Goal: Navigation & Orientation: Find specific page/section

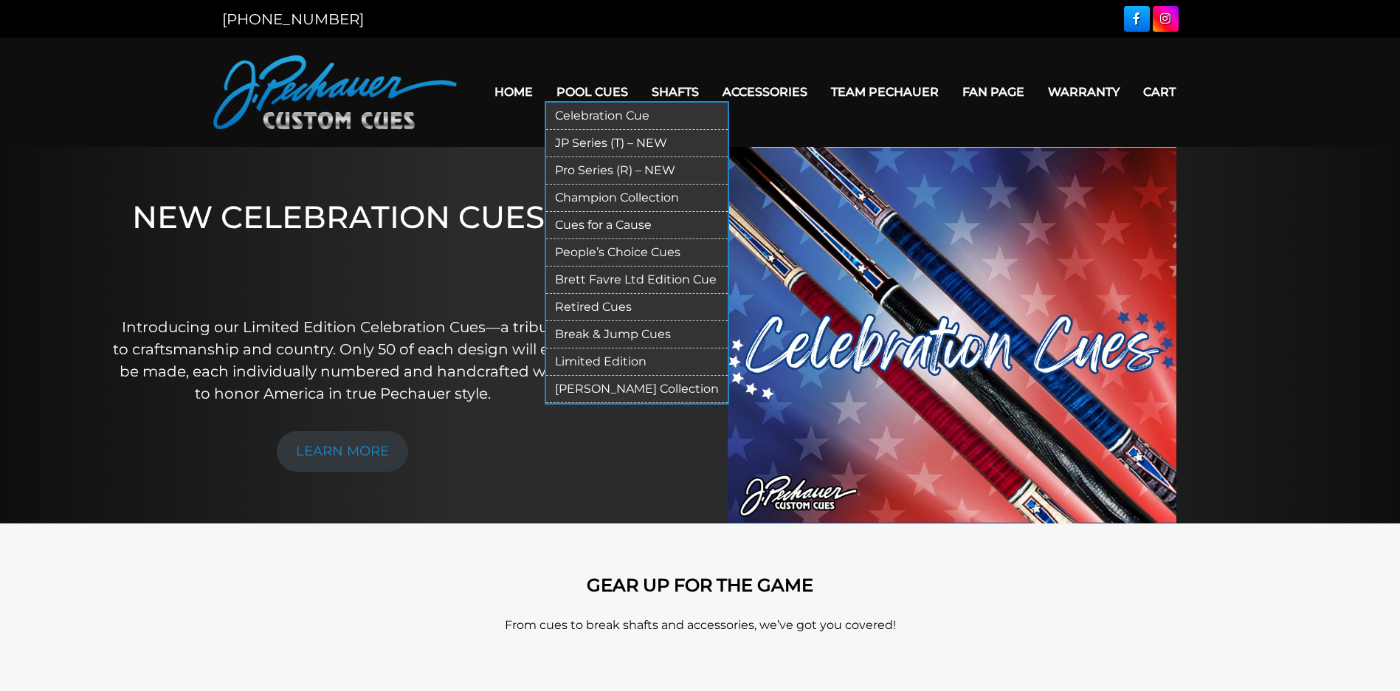
click at [591, 89] on link "Pool Cues" at bounding box center [592, 92] width 95 height 38
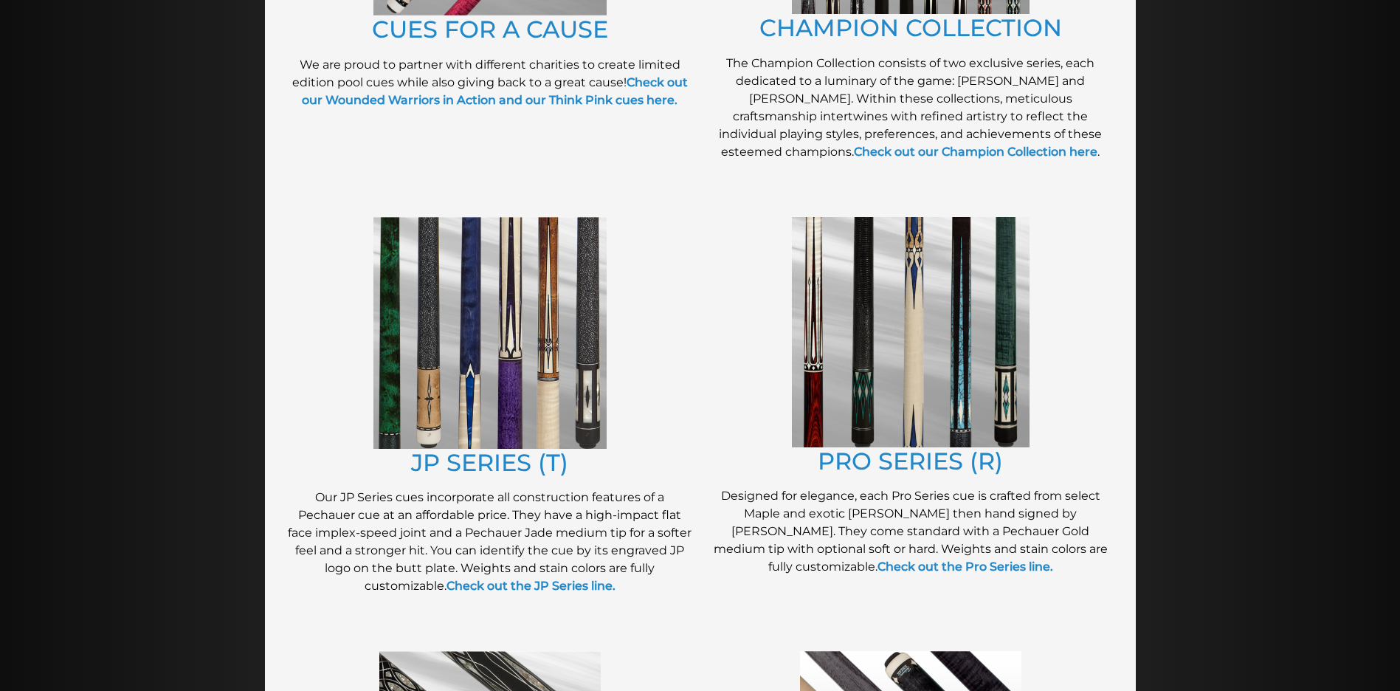
scroll to position [596, 0]
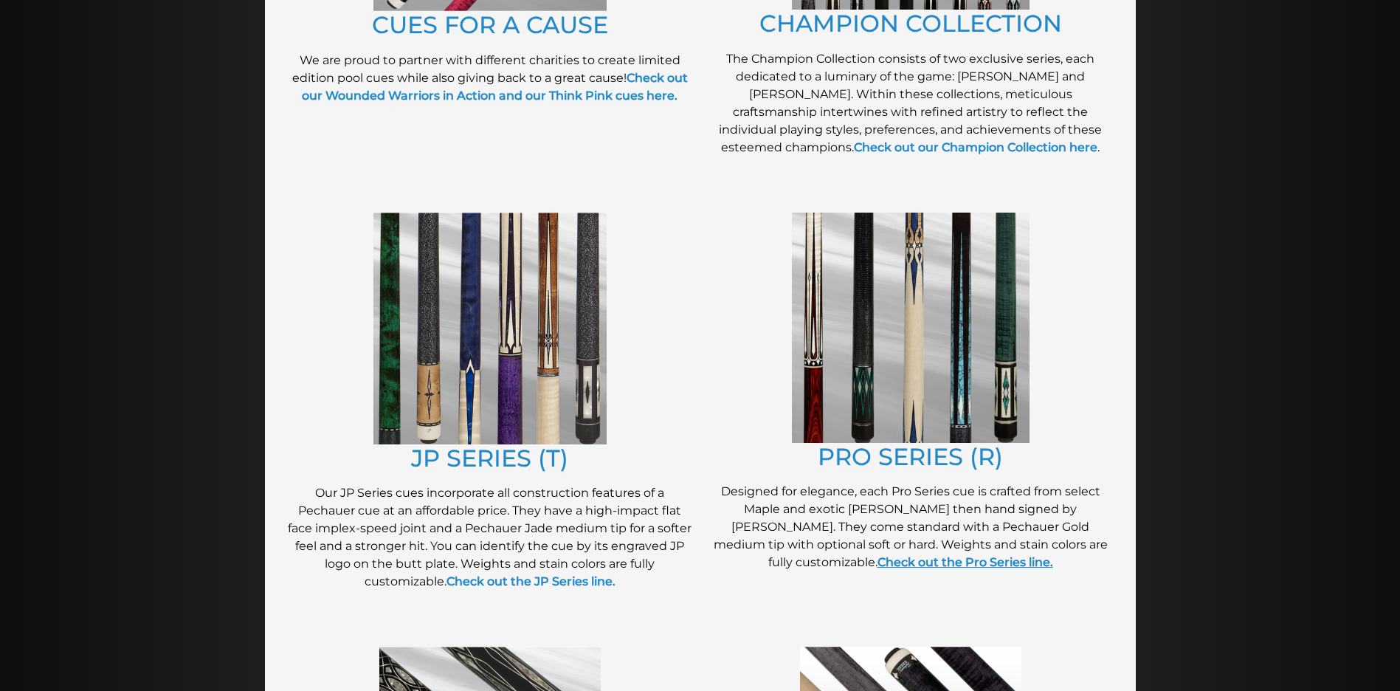
click at [928, 564] on link "Check out the Pro Series line." at bounding box center [965, 562] width 176 height 14
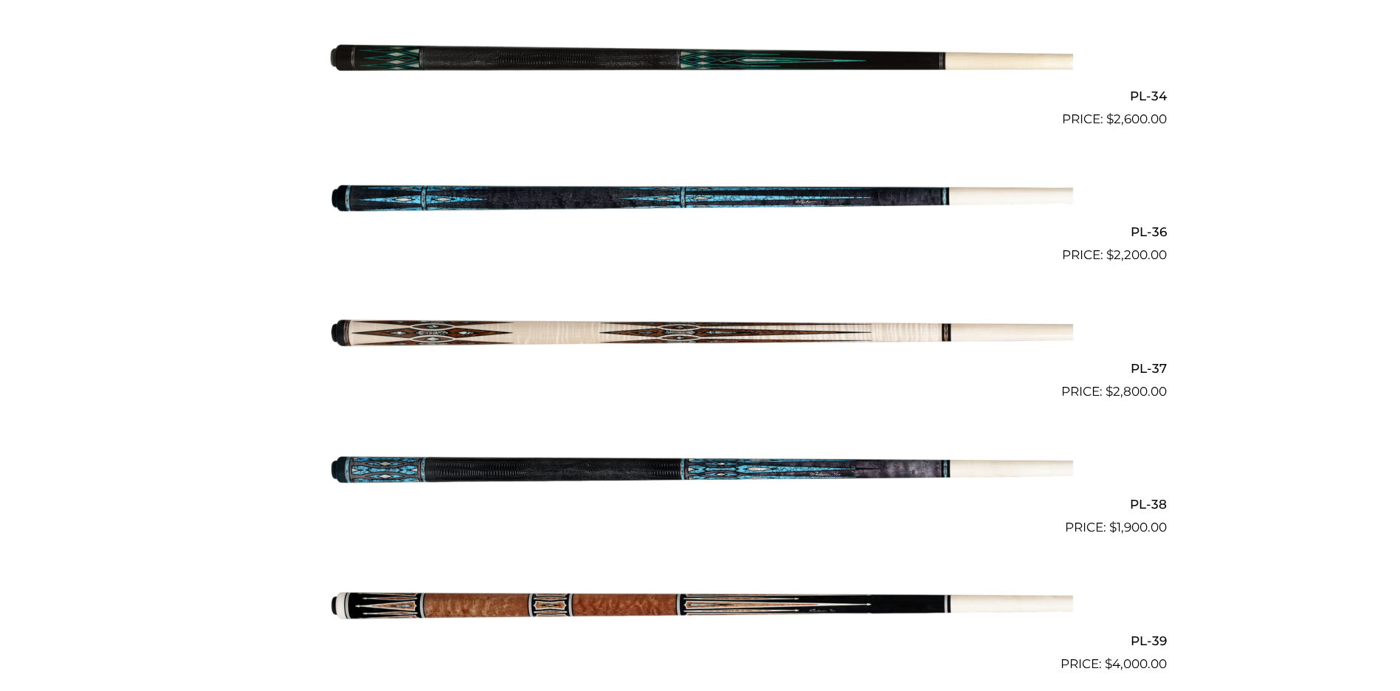
scroll to position [3542, 0]
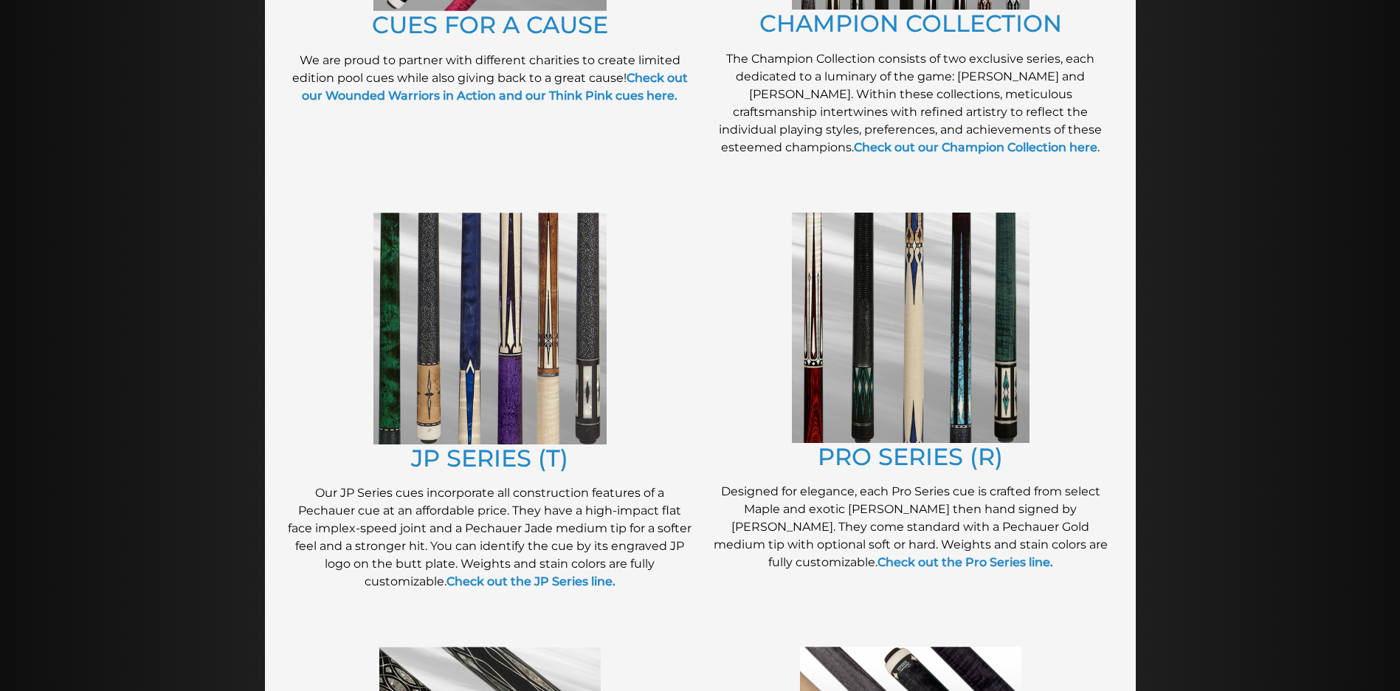
scroll to position [596, 0]
click at [460, 331] on img at bounding box center [489, 329] width 233 height 232
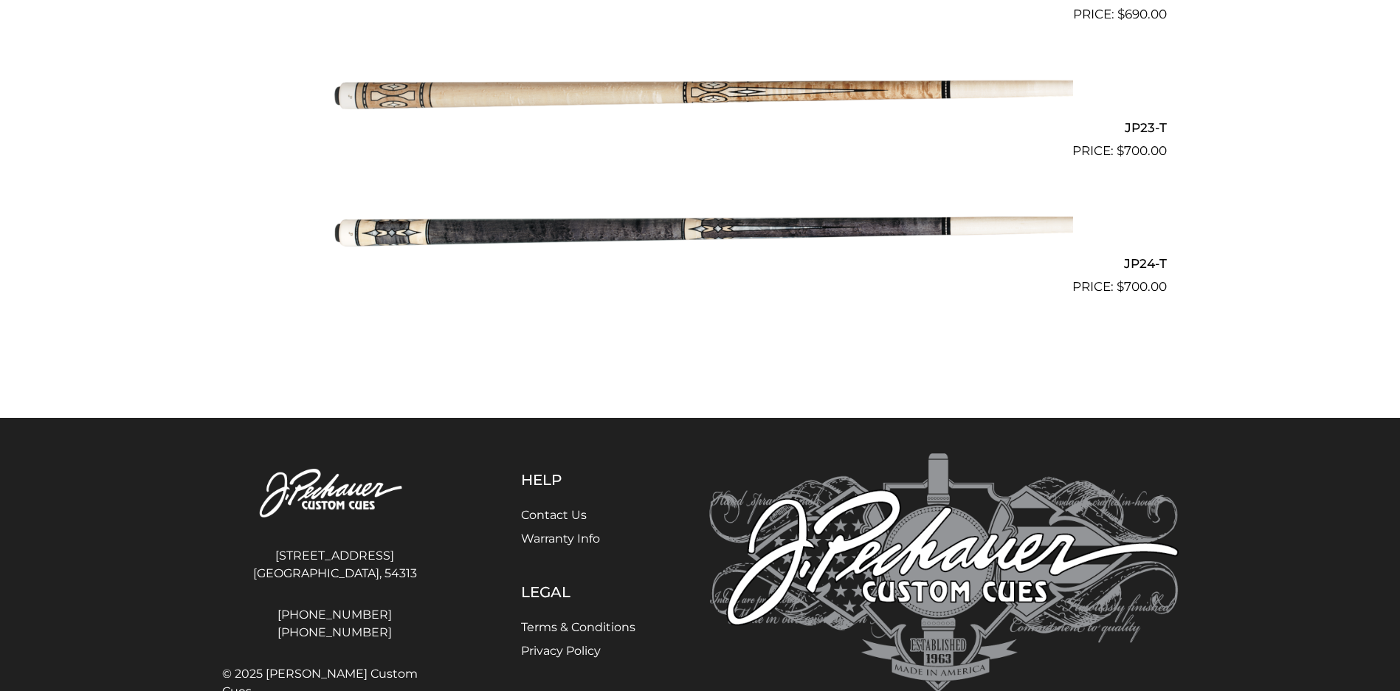
scroll to position [3316, 0]
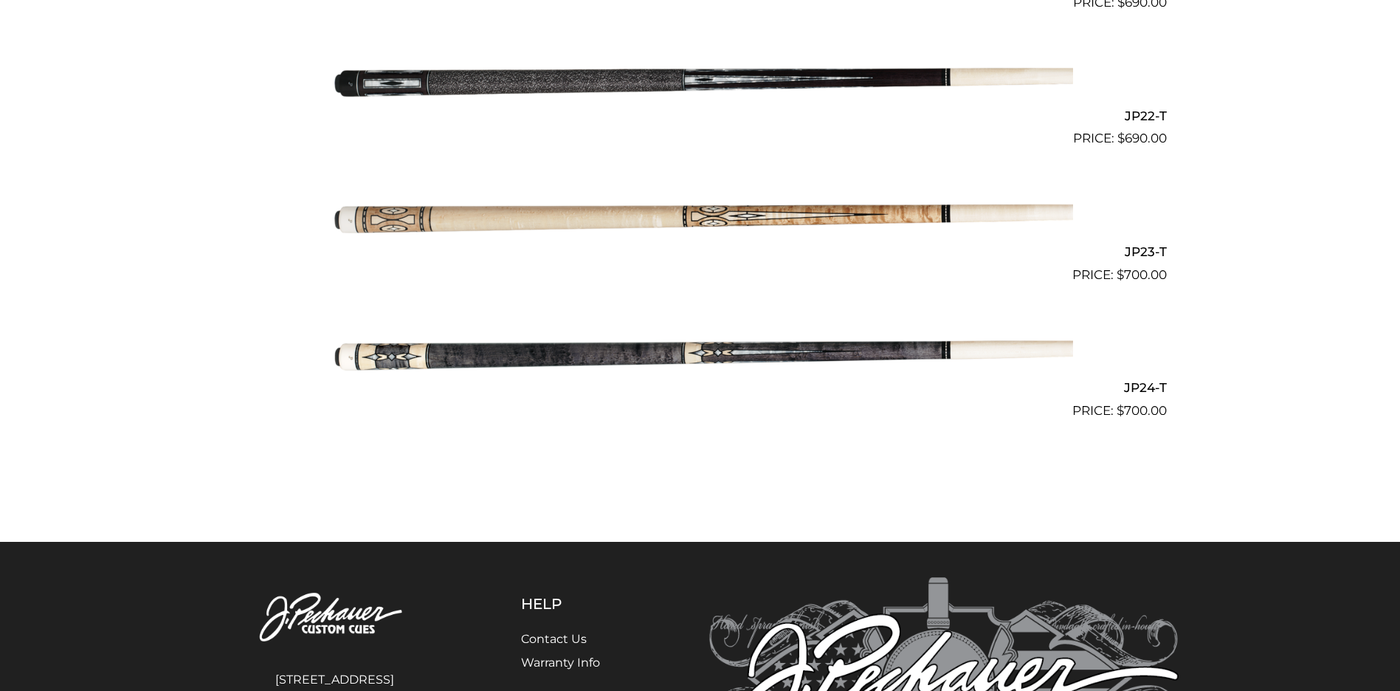
click at [761, 353] on img at bounding box center [700, 353] width 745 height 124
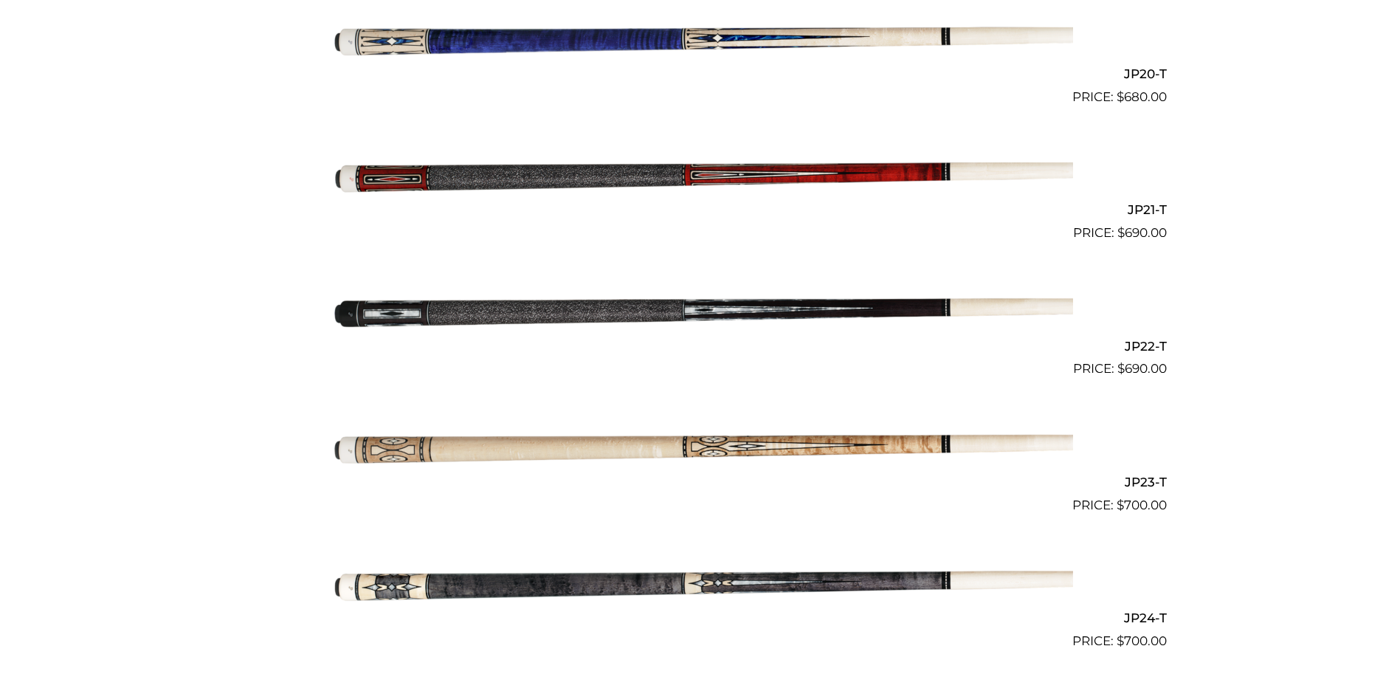
scroll to position [3107, 0]
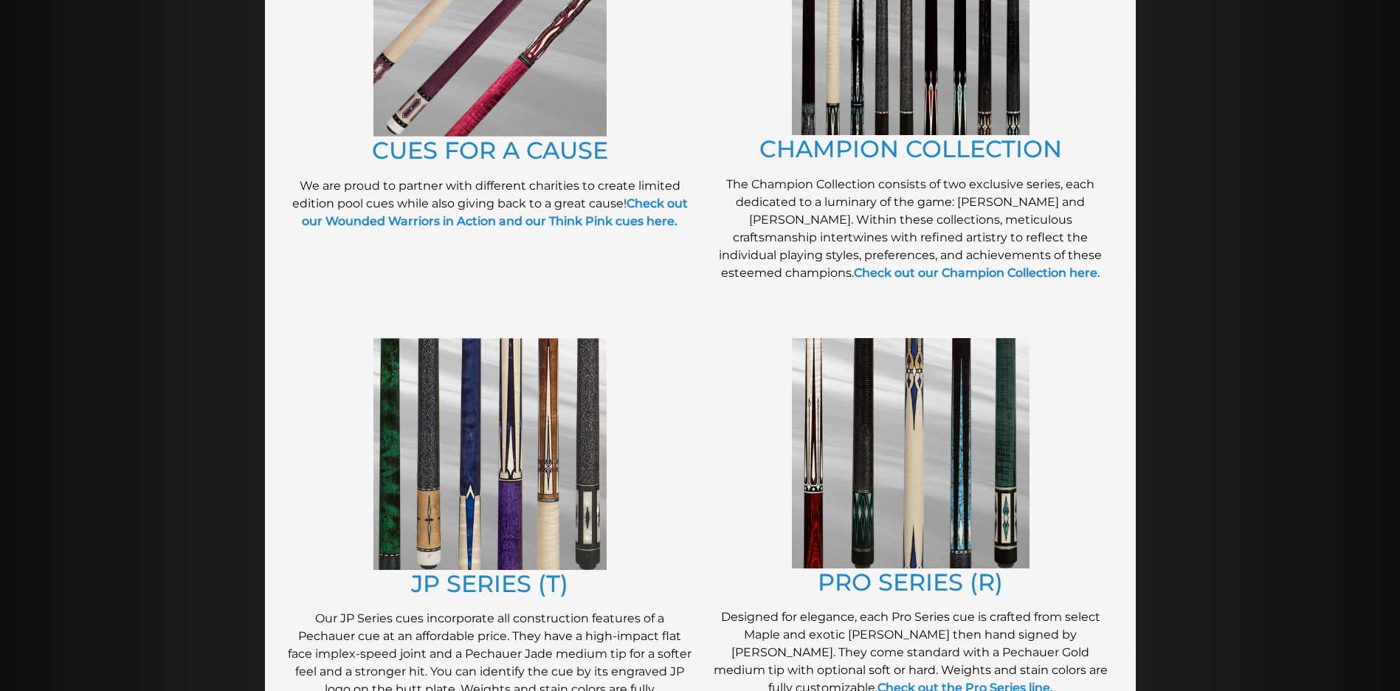
scroll to position [325, 0]
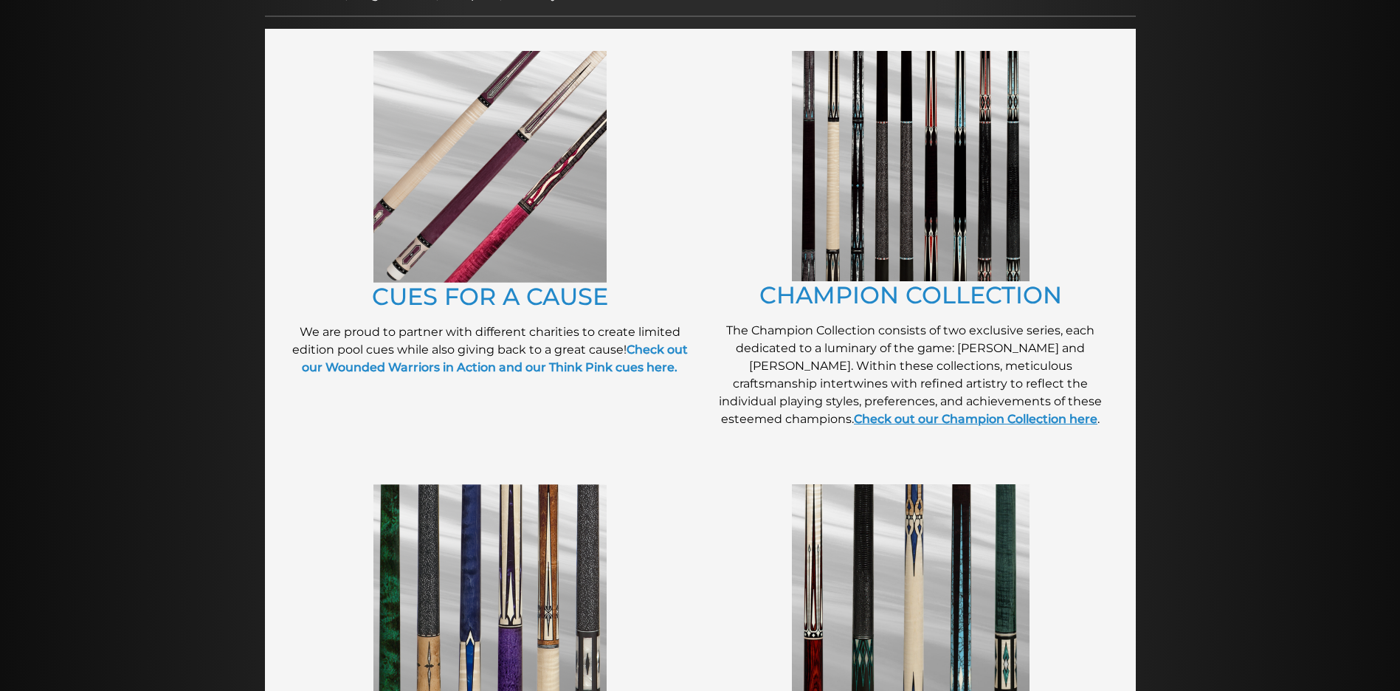
click at [1077, 412] on link "Check out our Champion Collection here" at bounding box center [976, 419] width 244 height 14
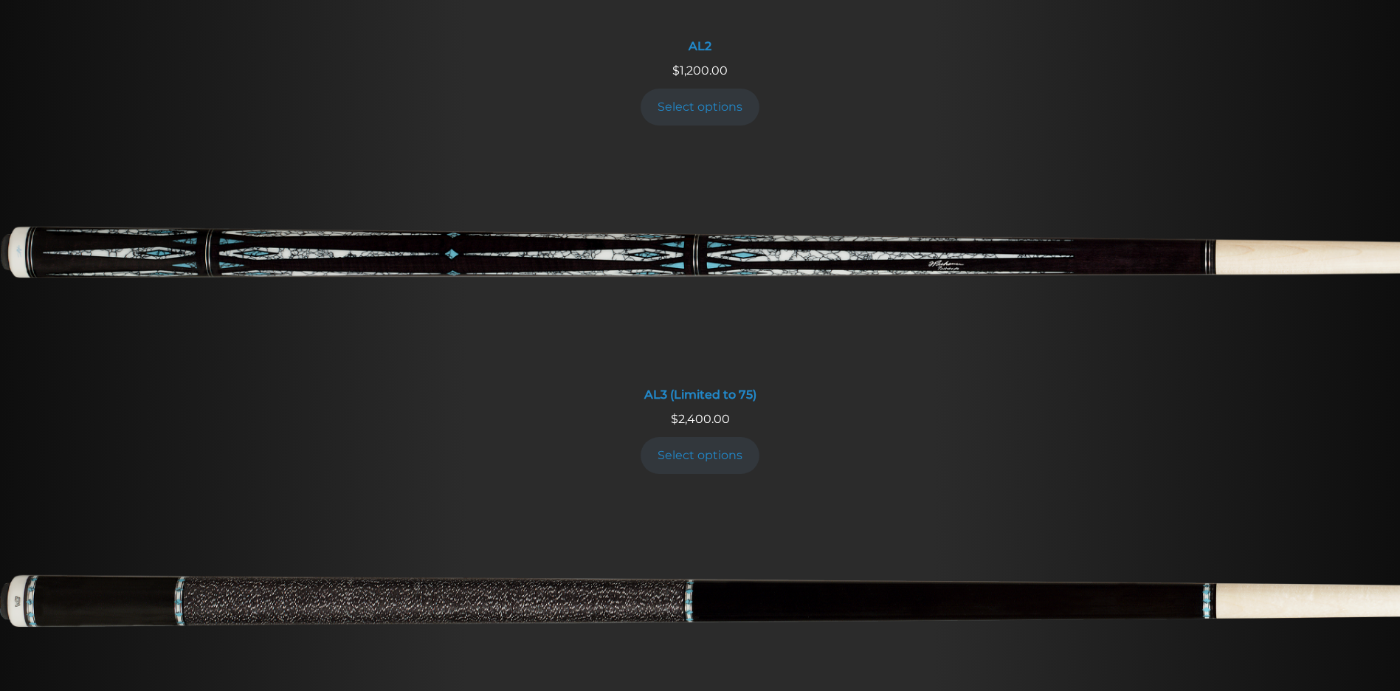
scroll to position [1041, 0]
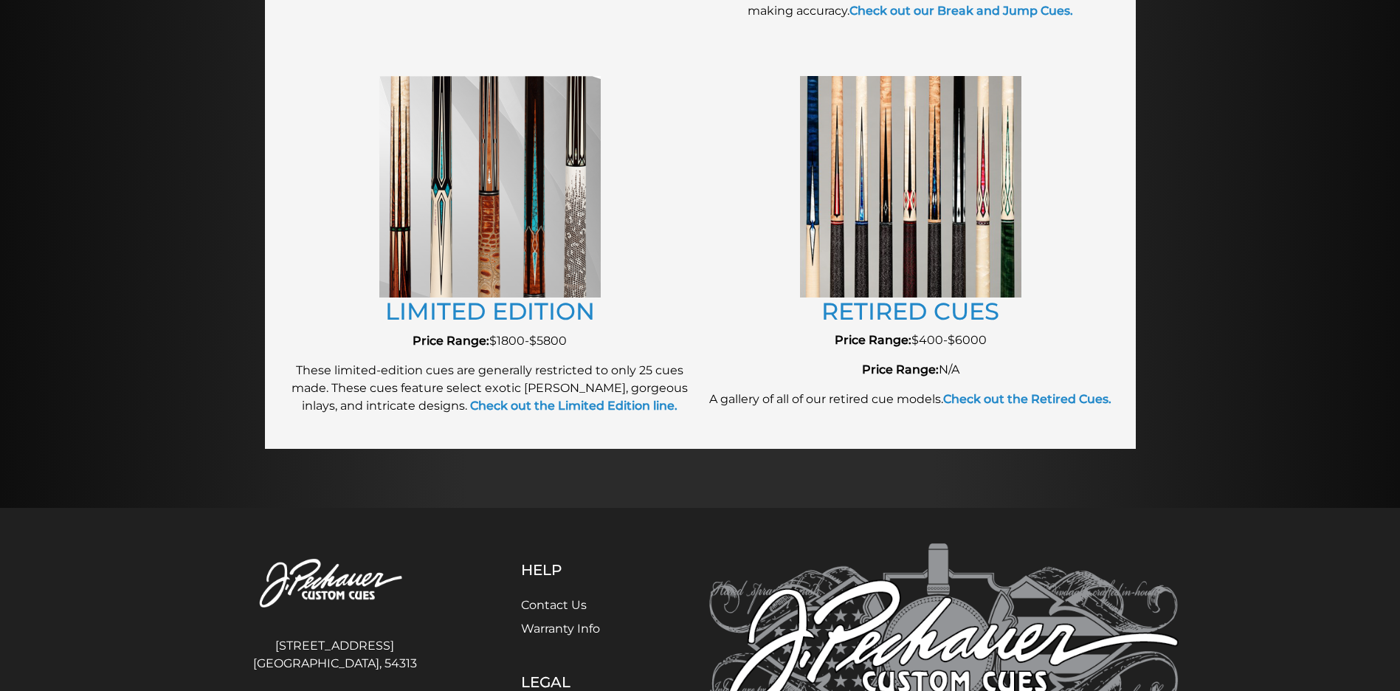
scroll to position [1784, 0]
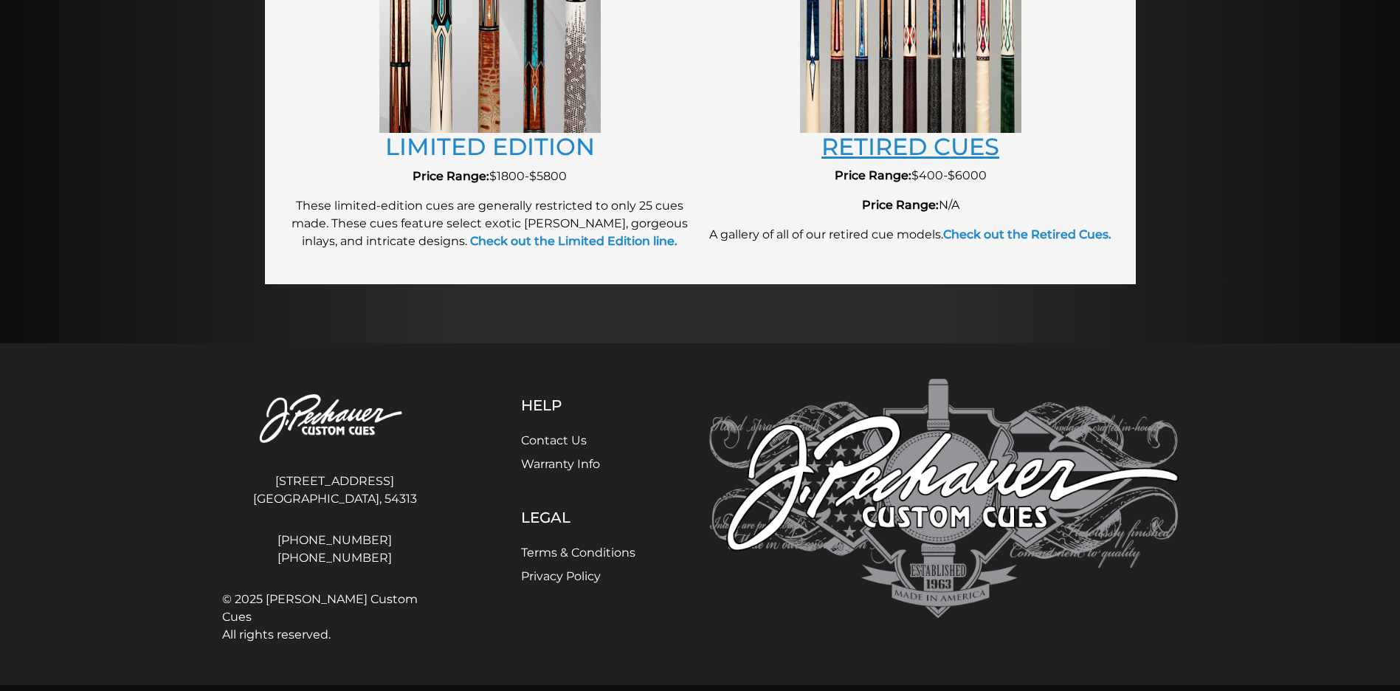
click at [929, 145] on link "RETIRED CUES" at bounding box center [910, 146] width 178 height 29
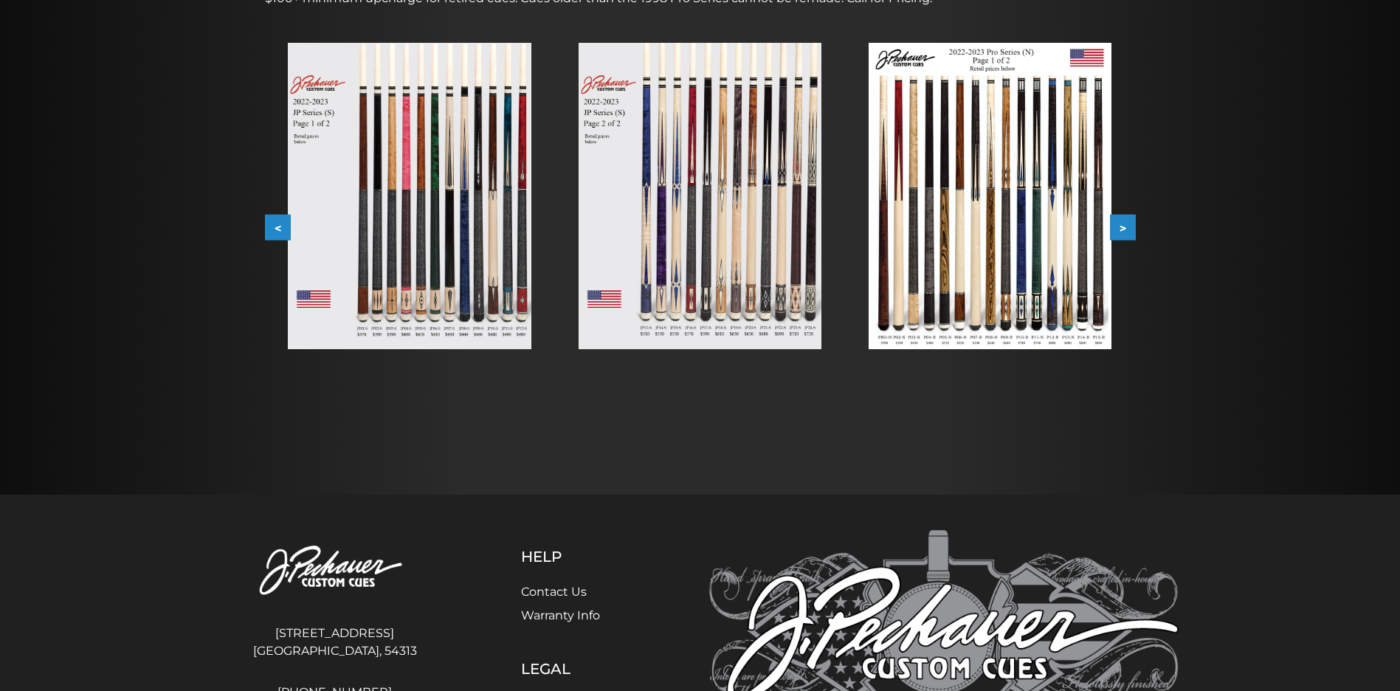
scroll to position [277, 0]
click at [1013, 148] on img at bounding box center [990, 196] width 243 height 306
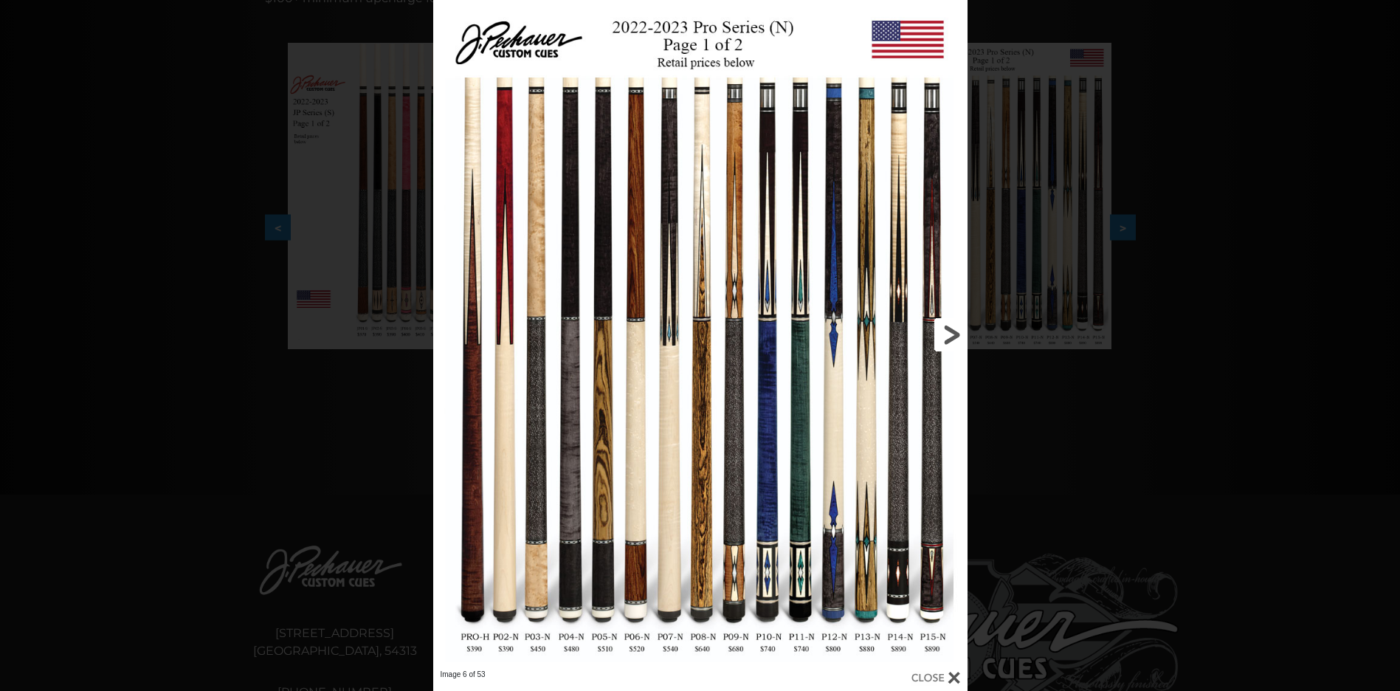
click at [949, 335] on link at bounding box center [847, 334] width 241 height 669
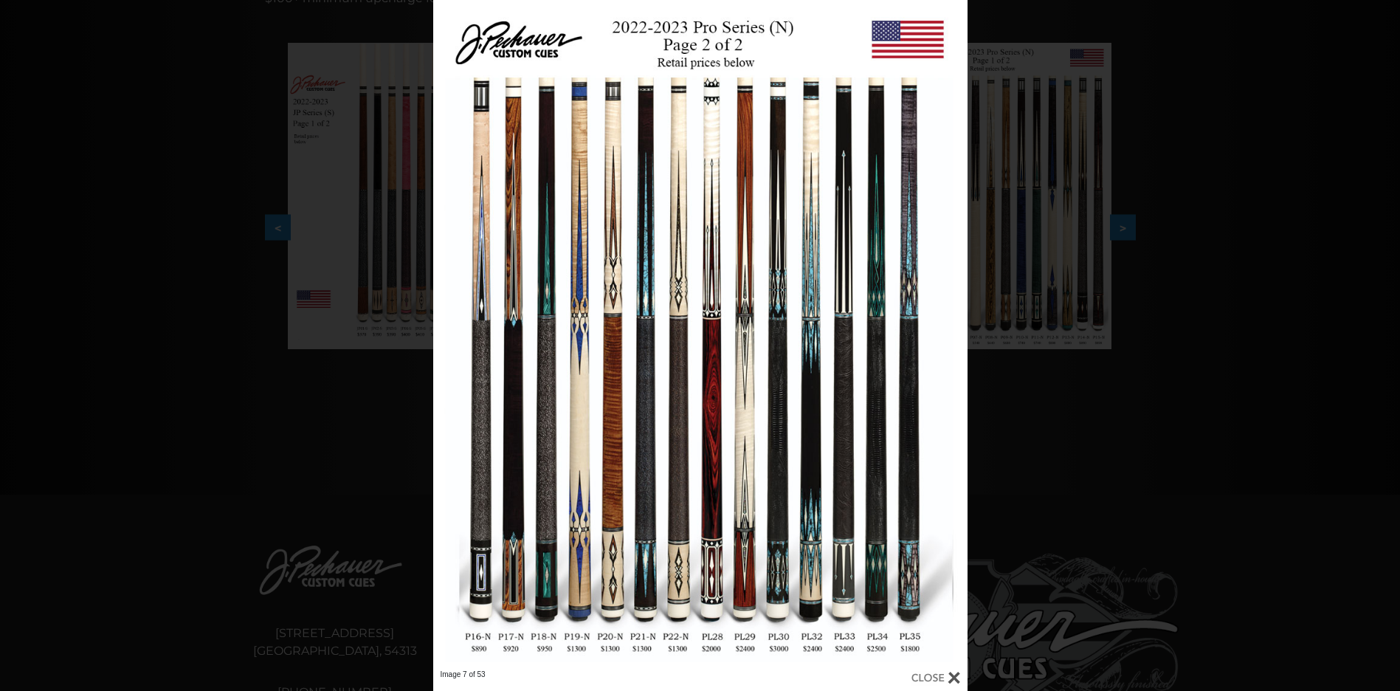
click at [1204, 303] on div "Image 7 of 53" at bounding box center [700, 345] width 1400 height 691
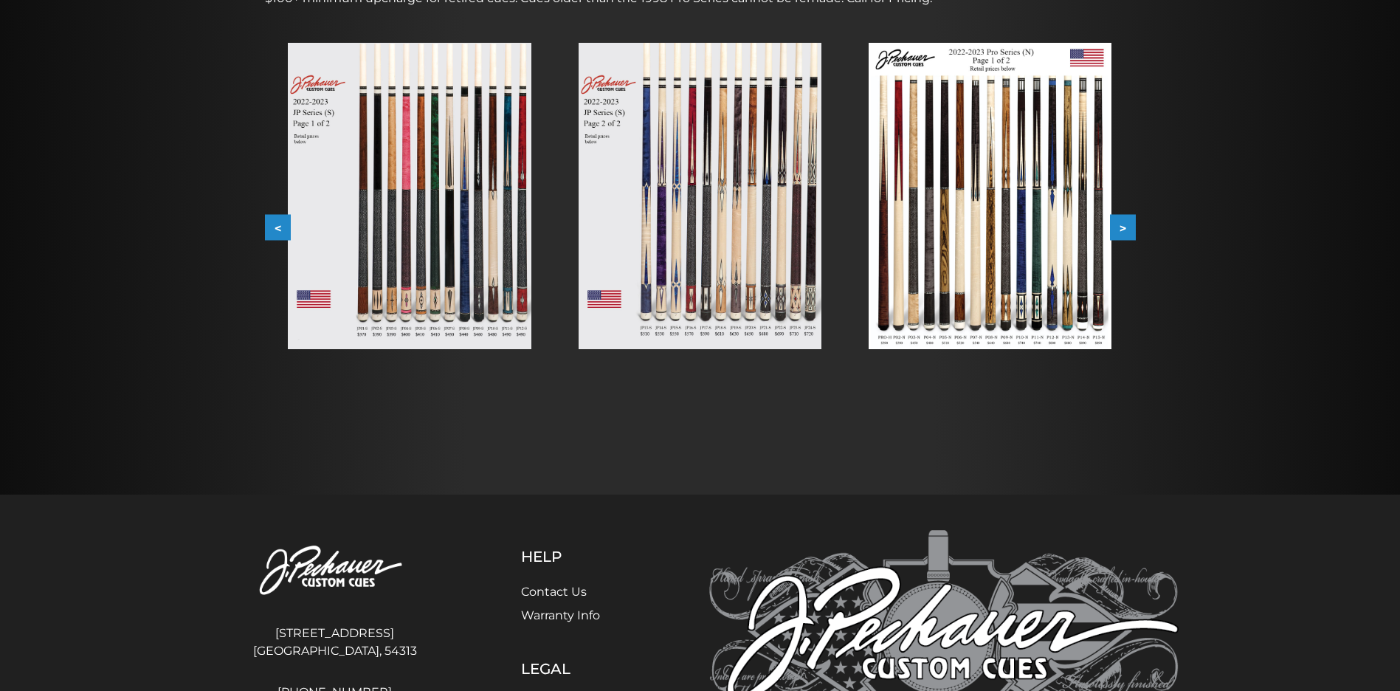
click at [417, 229] on img at bounding box center [409, 196] width 243 height 306
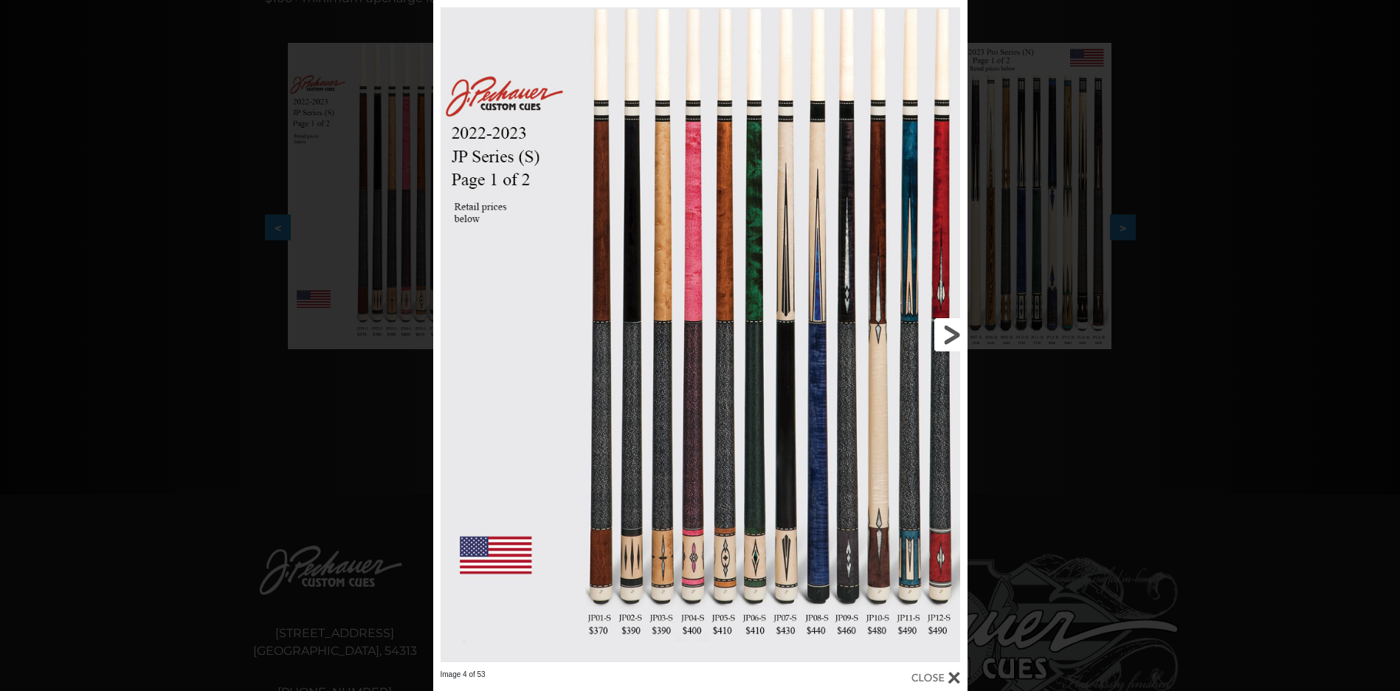
click at [949, 334] on link at bounding box center [847, 334] width 241 height 669
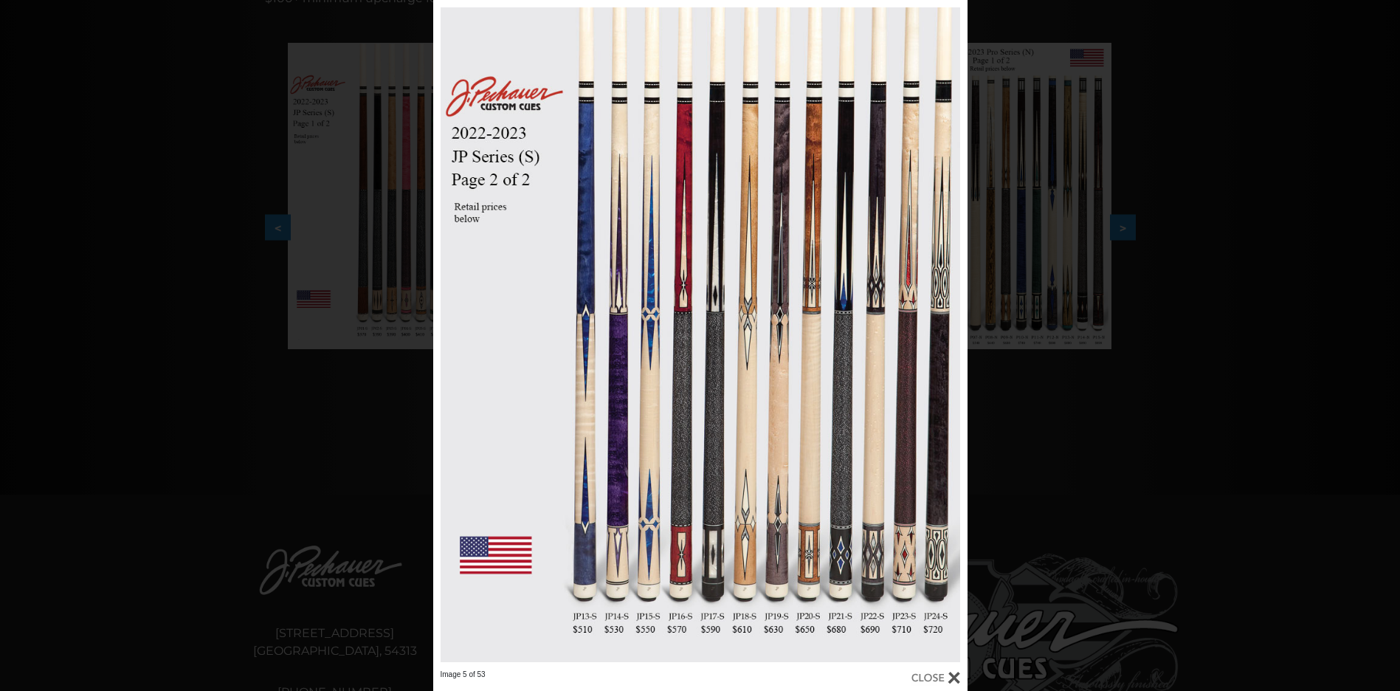
click at [1186, 227] on div "Image 5 of 53" at bounding box center [700, 345] width 1400 height 691
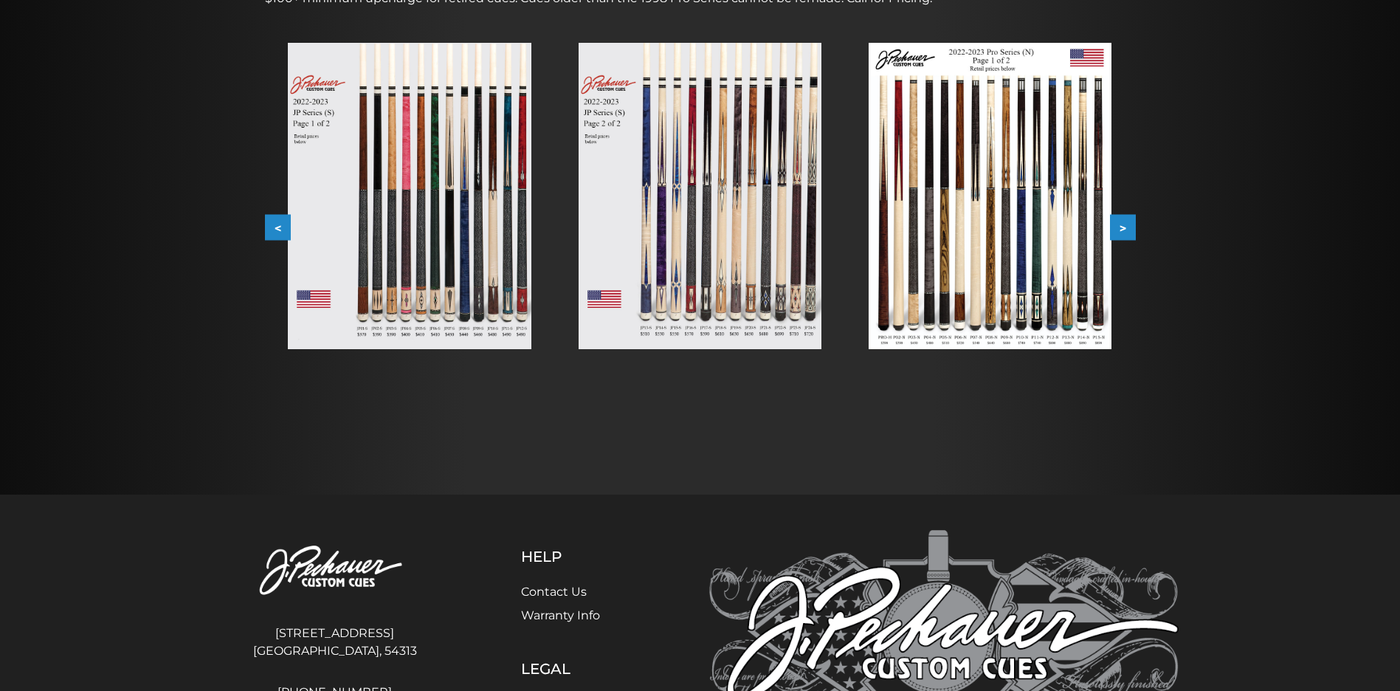
click at [654, 224] on img at bounding box center [700, 196] width 243 height 306
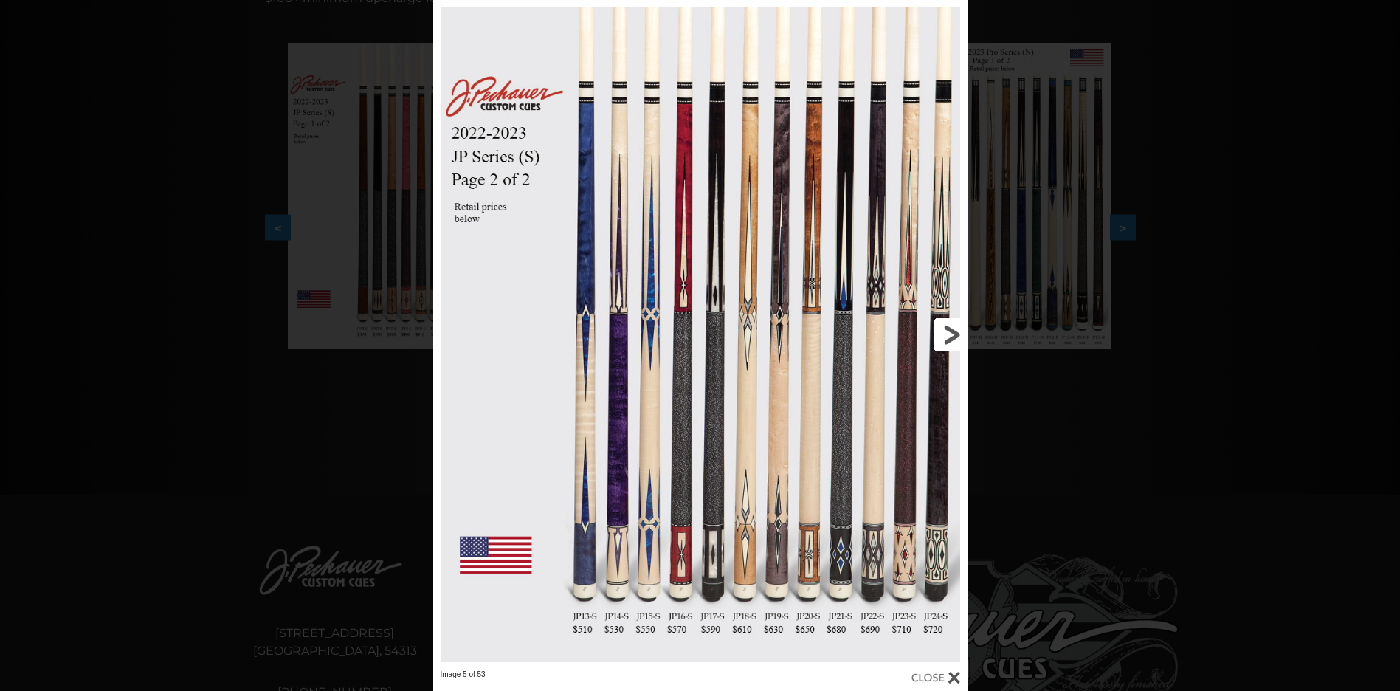
click at [946, 336] on link at bounding box center [847, 334] width 241 height 669
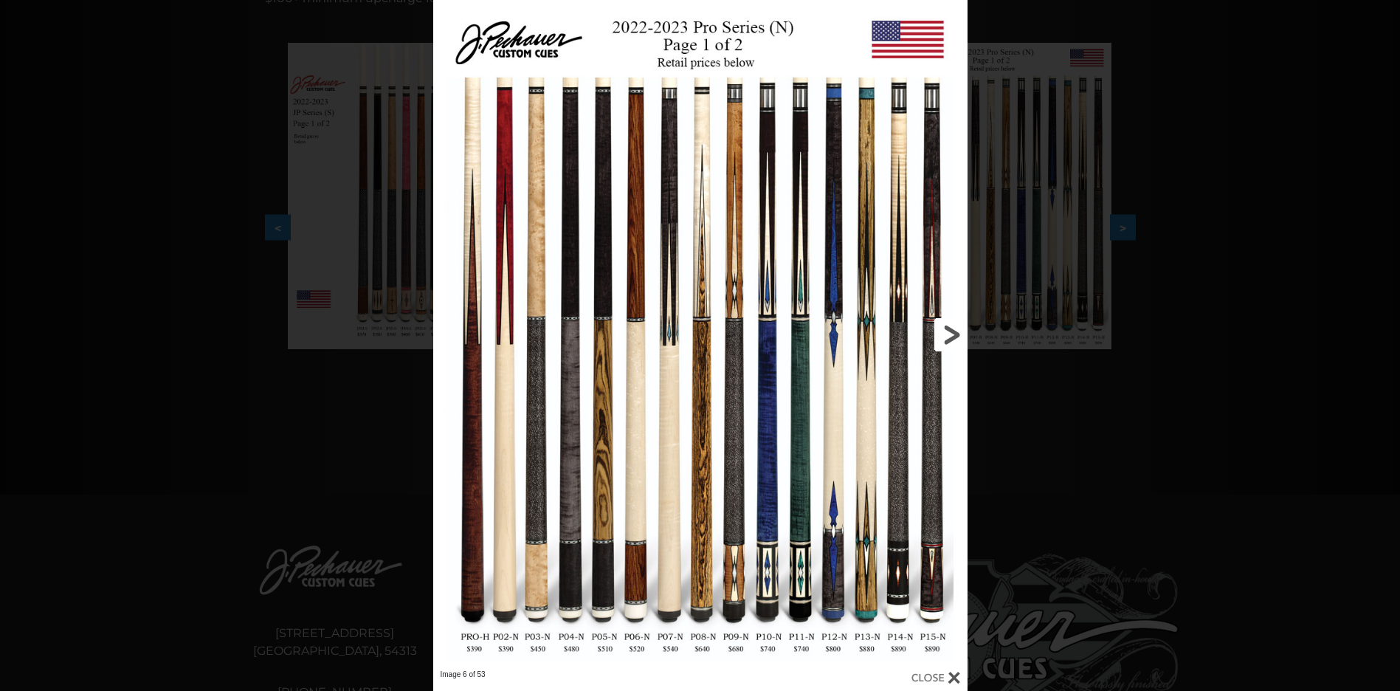
click at [947, 337] on link at bounding box center [847, 334] width 241 height 669
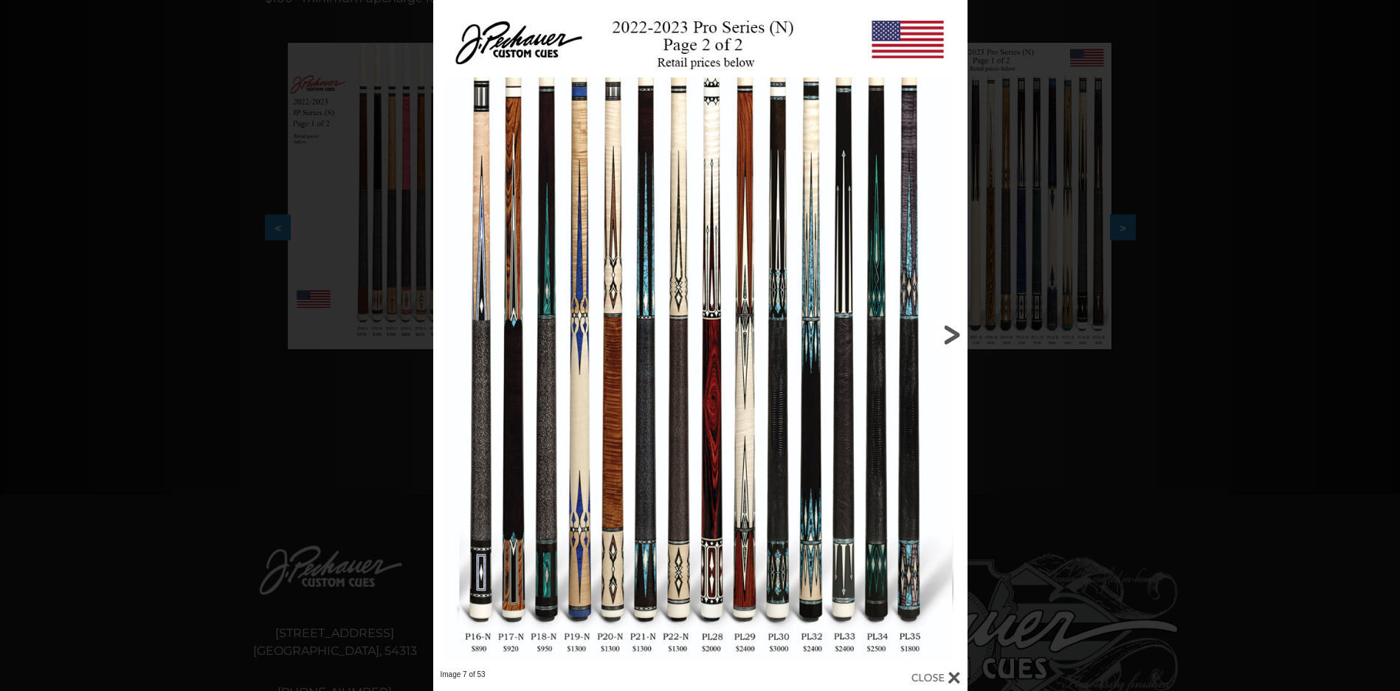
click at [947, 337] on link at bounding box center [847, 334] width 241 height 669
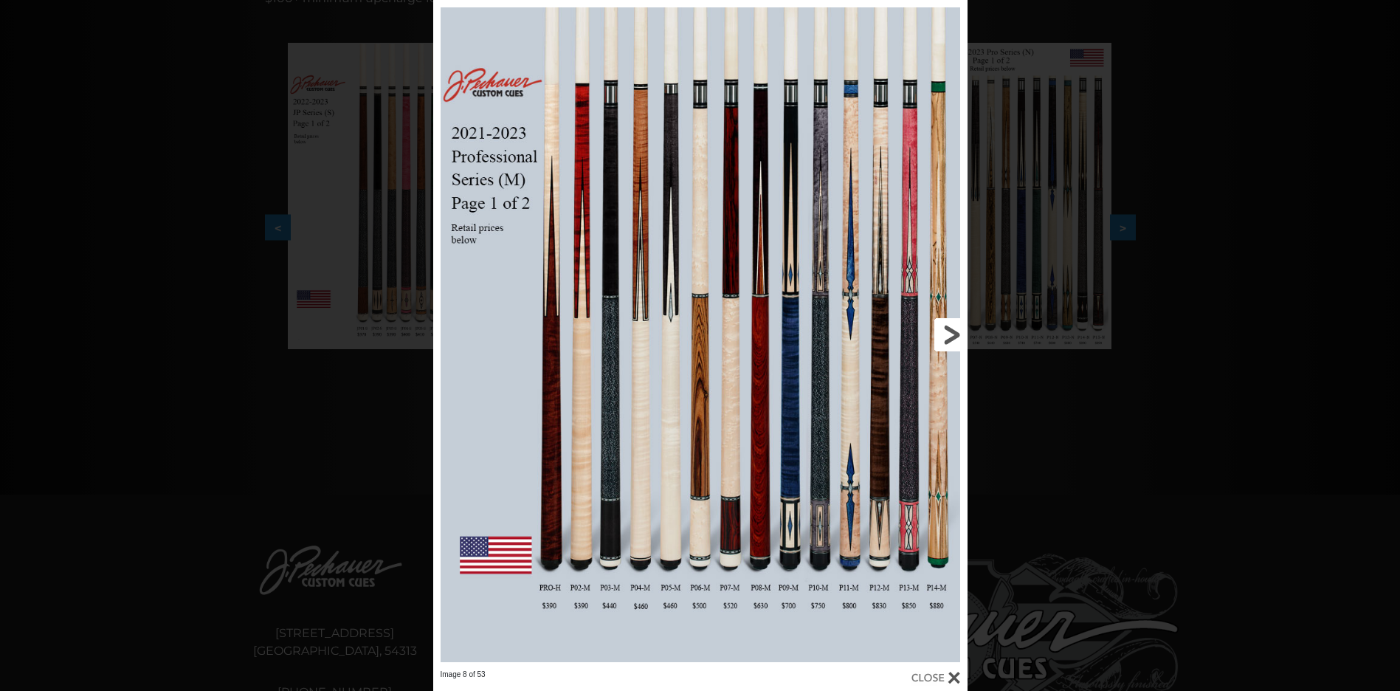
click at [950, 337] on link at bounding box center [847, 334] width 241 height 669
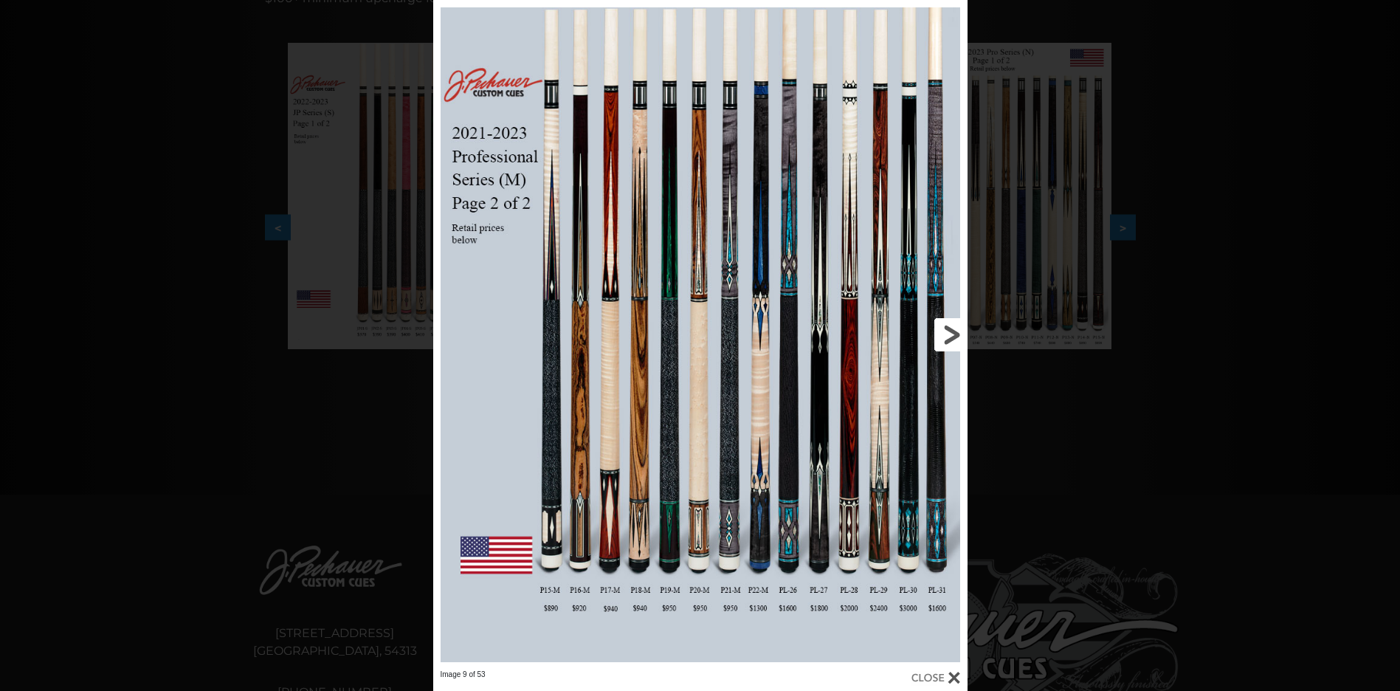
click at [950, 337] on link at bounding box center [847, 334] width 241 height 669
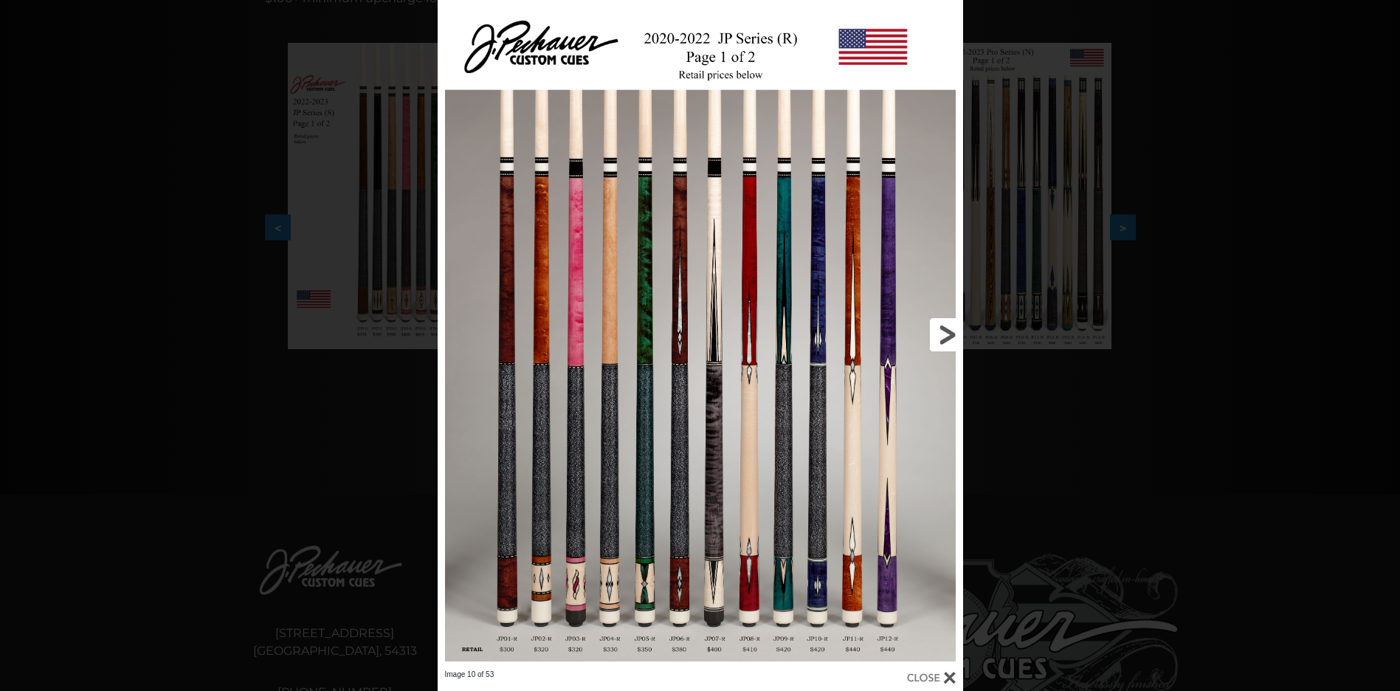
click at [950, 337] on link at bounding box center [844, 334] width 236 height 669
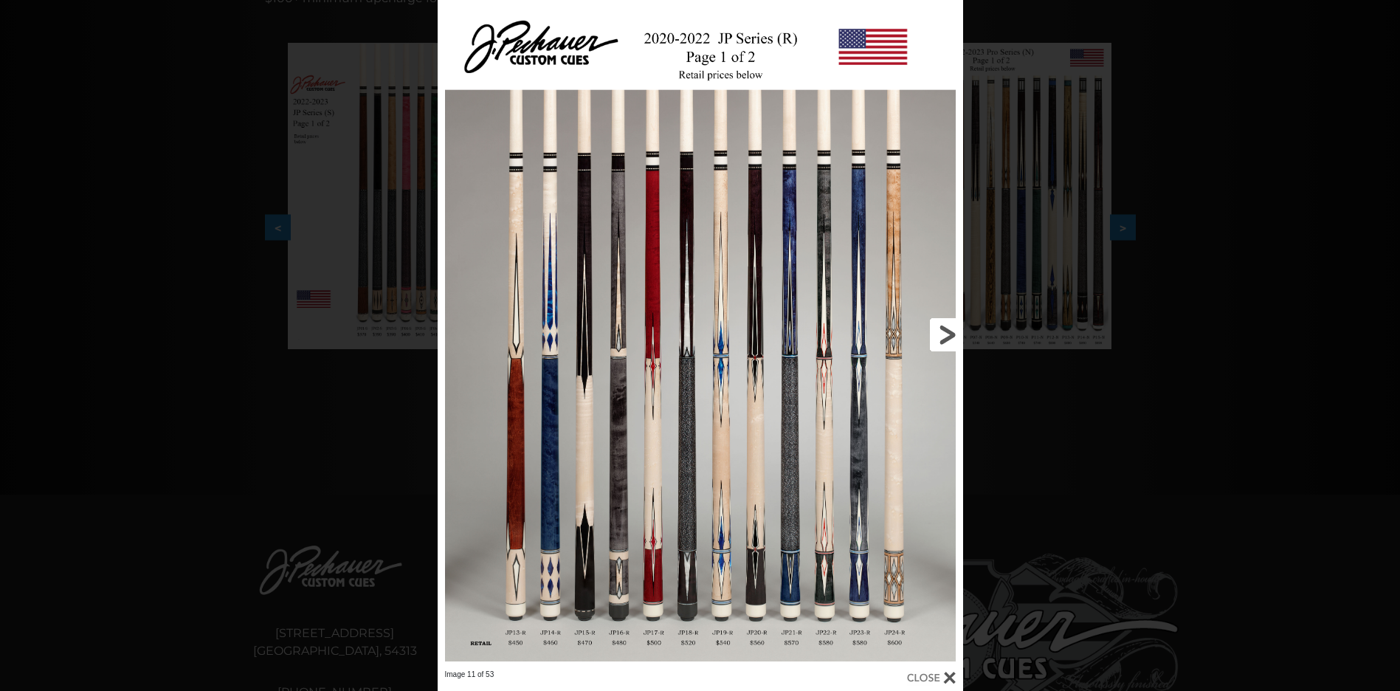
click at [950, 337] on link at bounding box center [844, 334] width 236 height 669
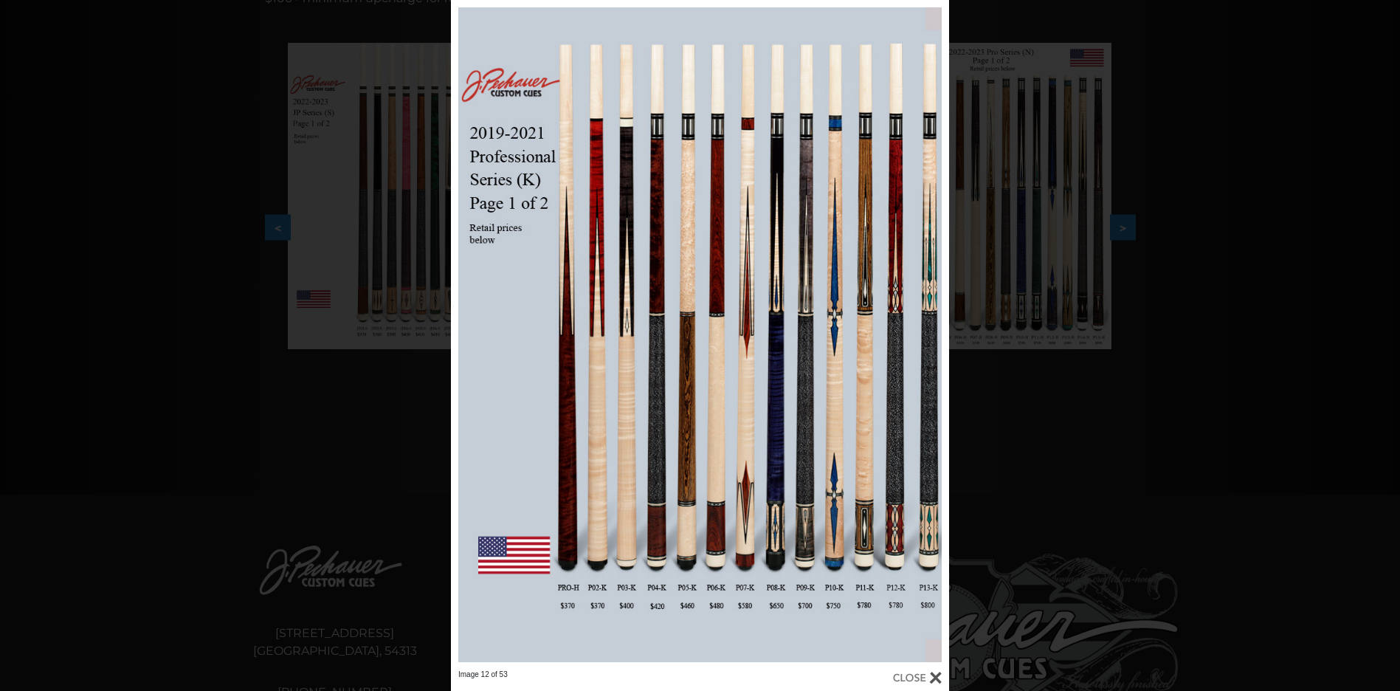
click at [919, 673] on div at bounding box center [917, 677] width 49 height 16
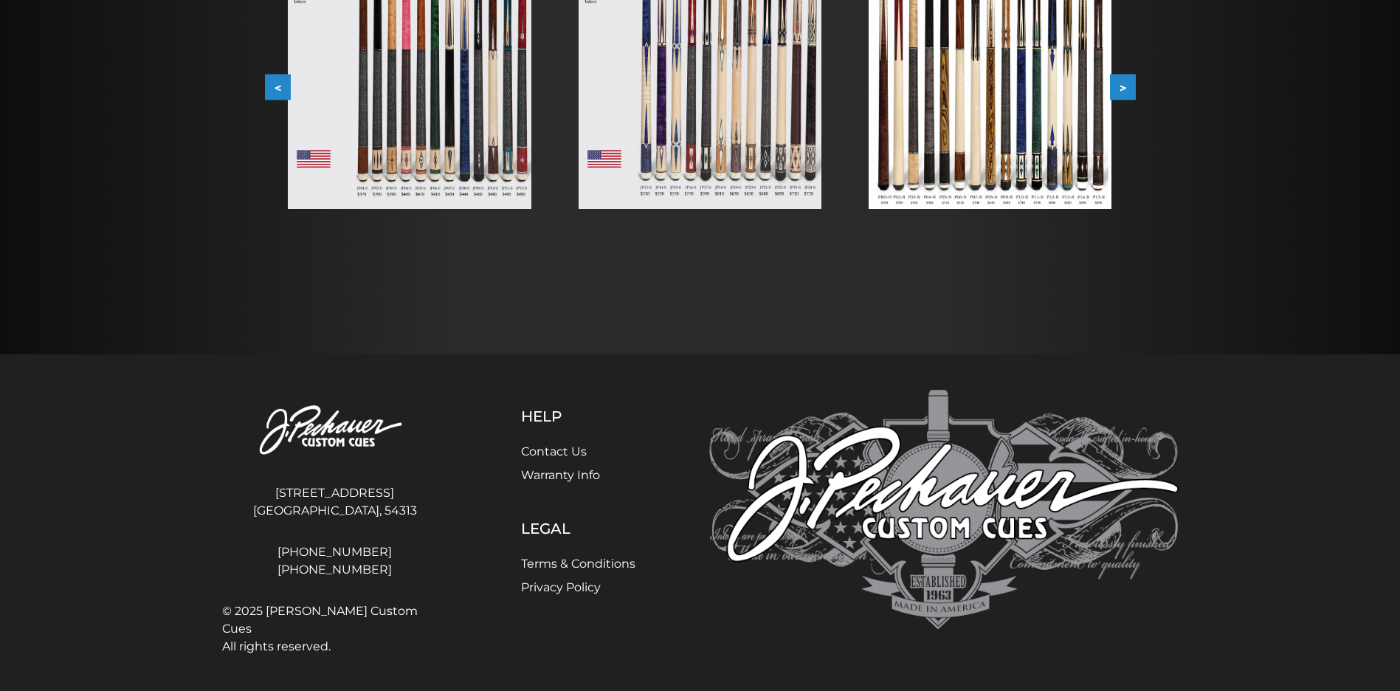
scroll to position [0, 0]
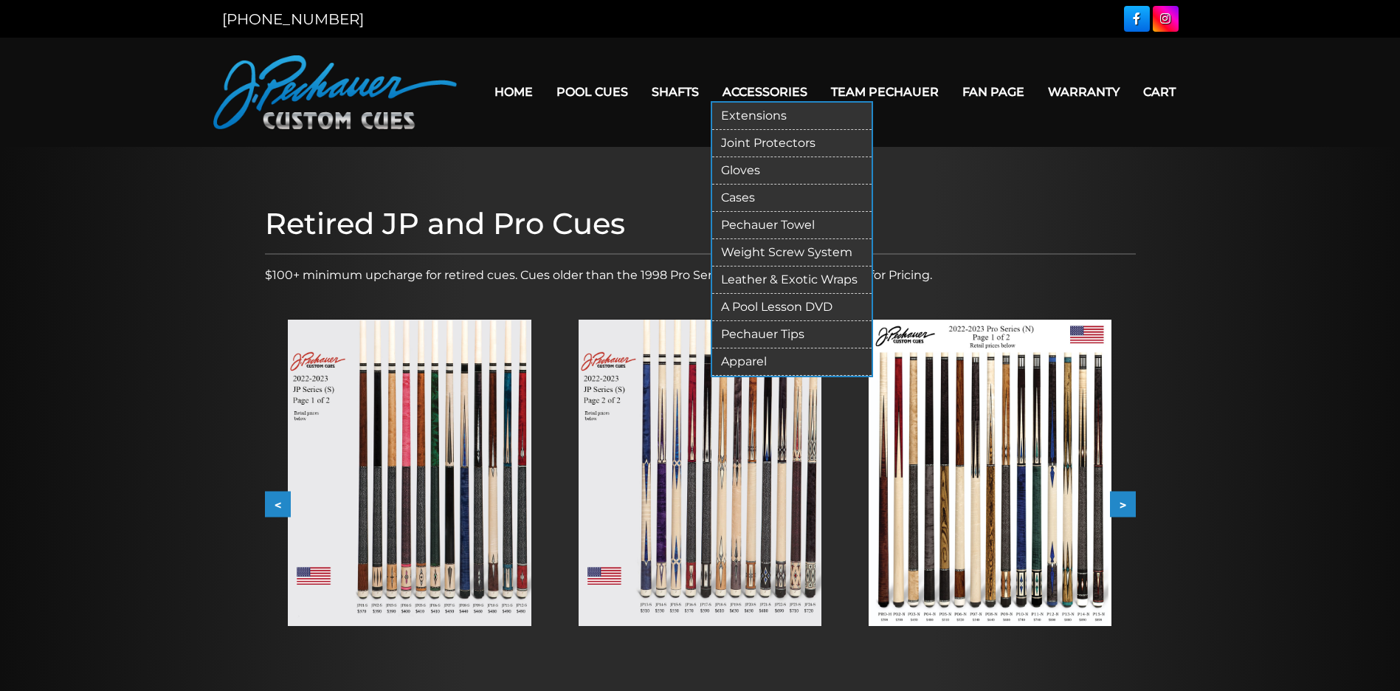
click at [749, 168] on link "Gloves" at bounding box center [791, 170] width 159 height 27
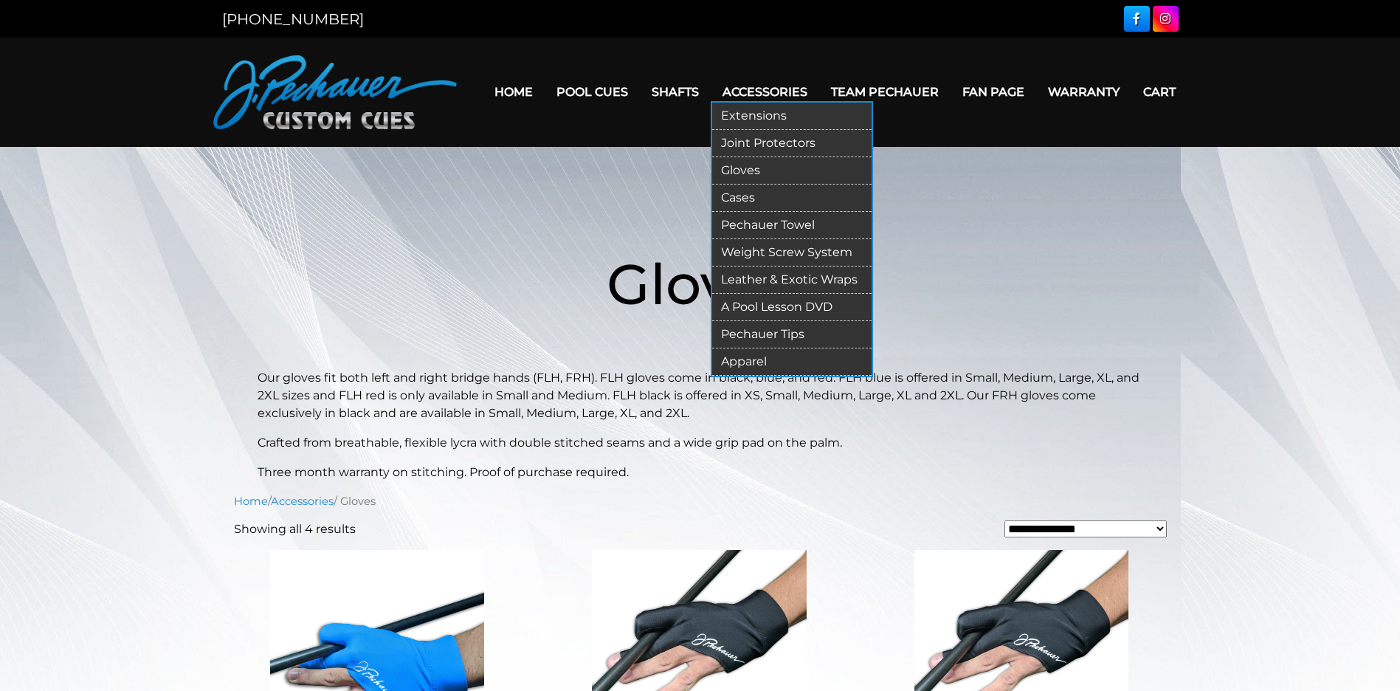
click at [768, 200] on link "Cases" at bounding box center [791, 197] width 159 height 27
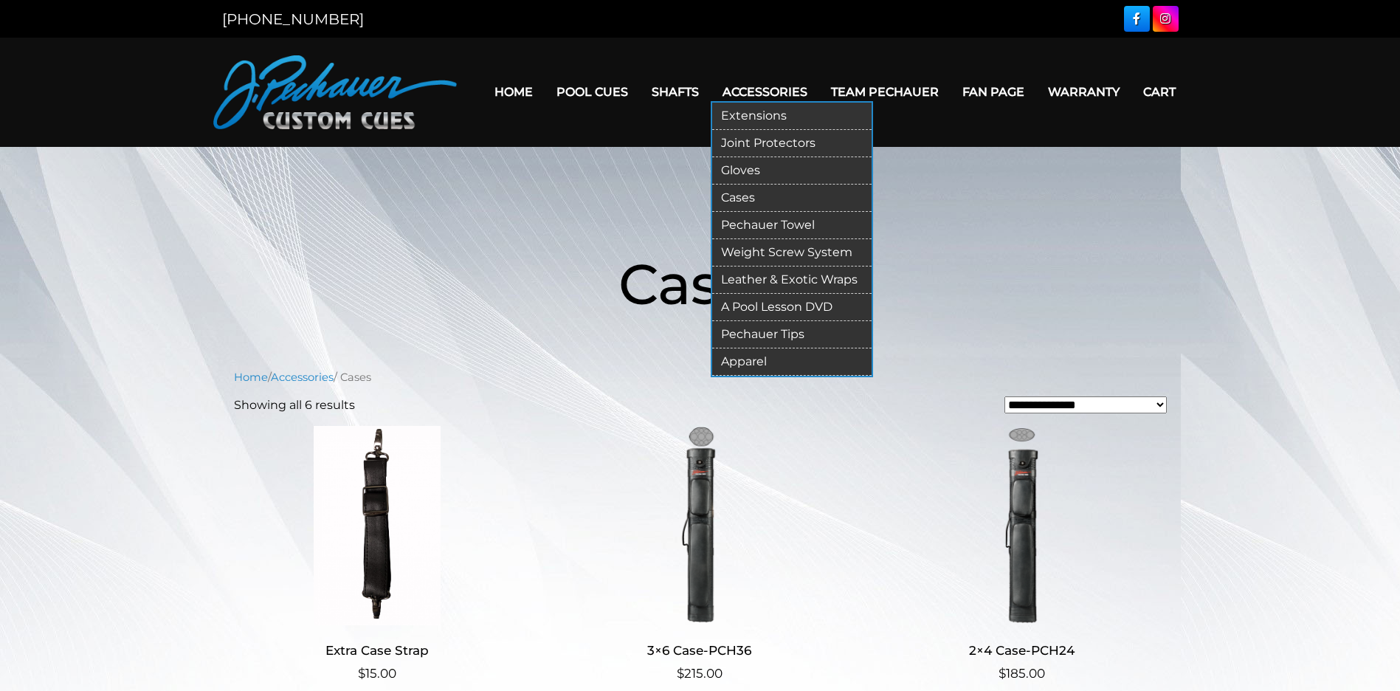
click at [793, 251] on link "Weight Screw System" at bounding box center [791, 252] width 159 height 27
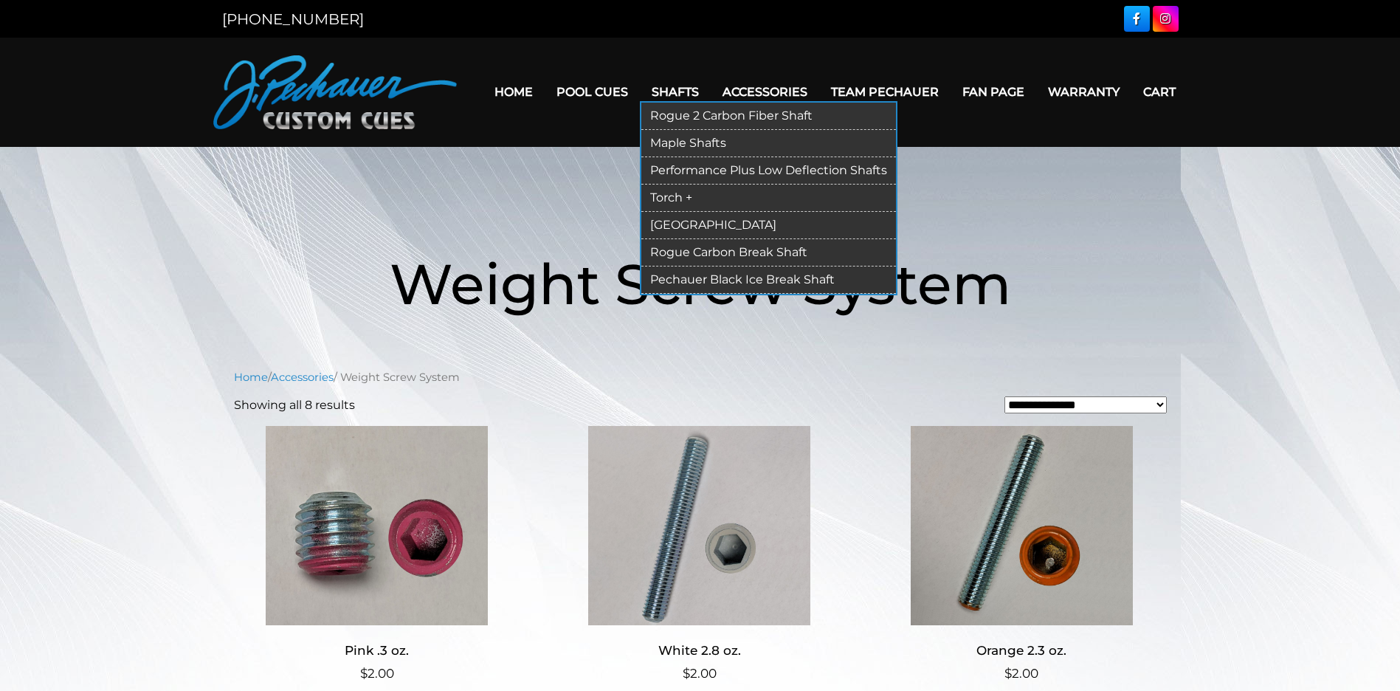
click at [688, 111] on link "Rogue 2 Carbon Fiber Shaft" at bounding box center [768, 116] width 255 height 27
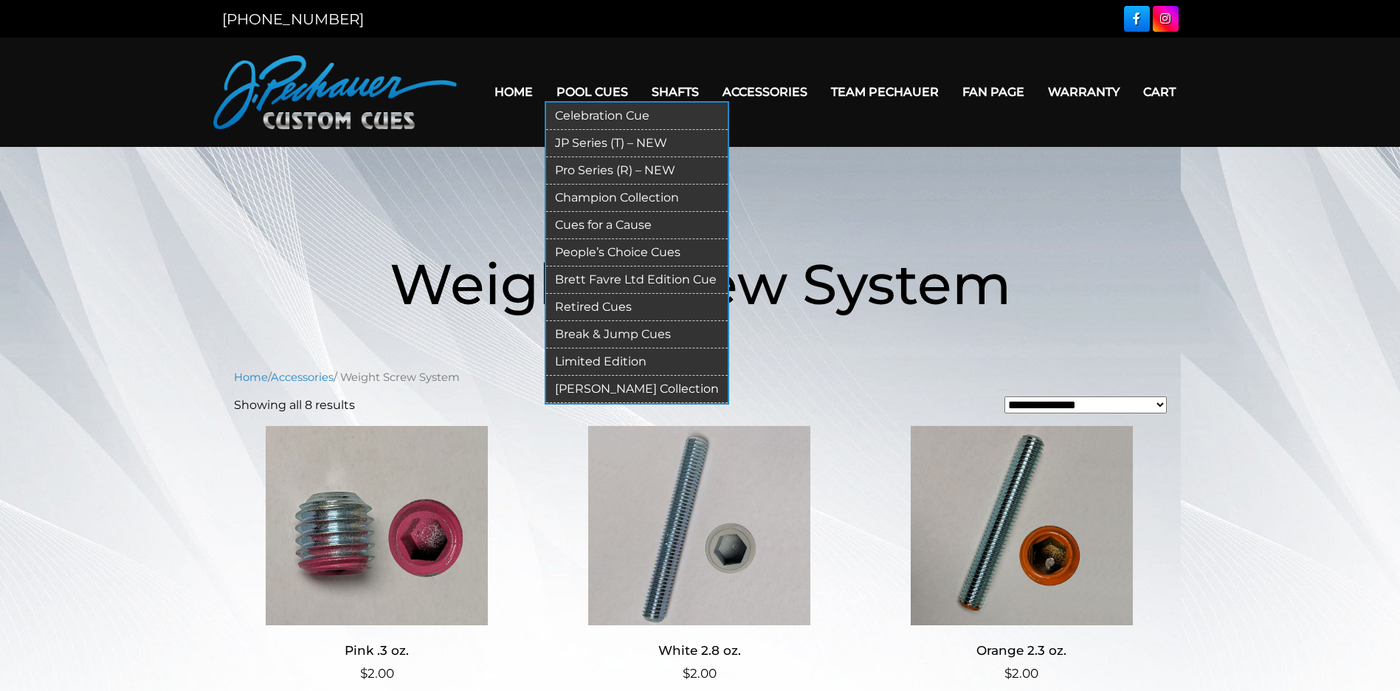
click at [611, 361] on link "Limited Edition" at bounding box center [637, 361] width 182 height 27
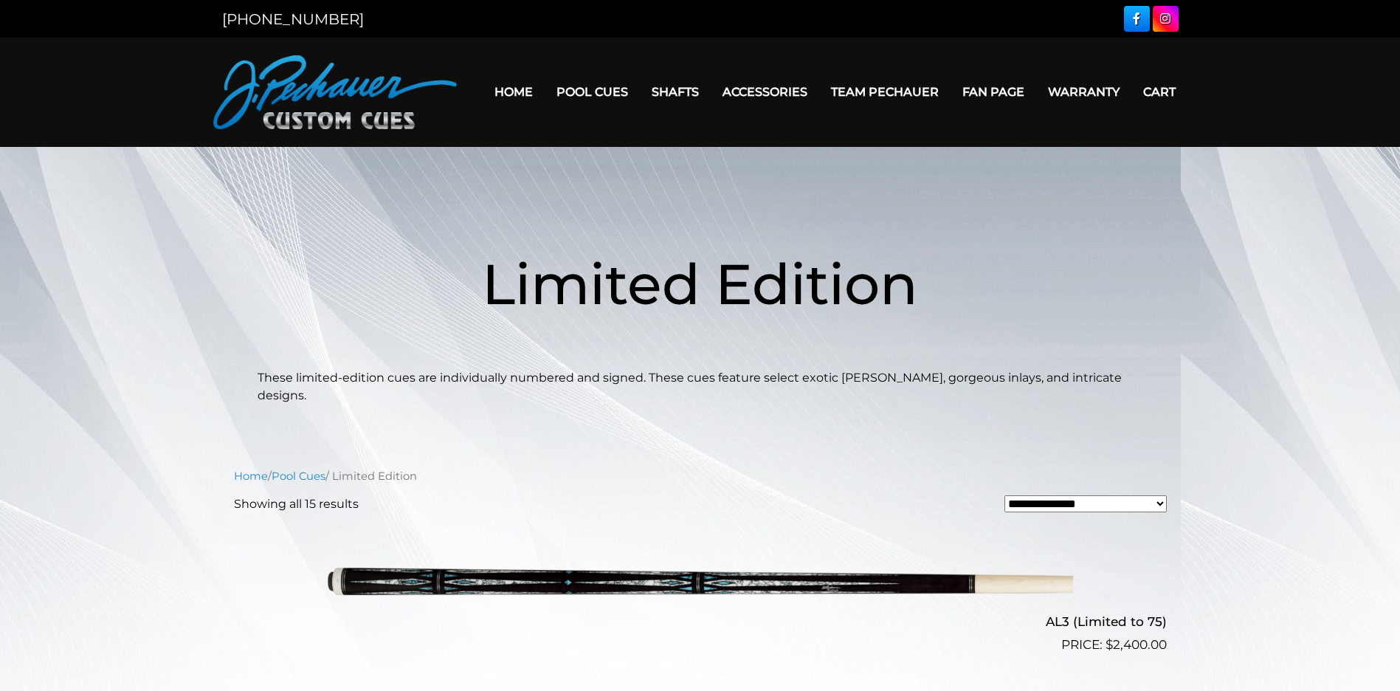
click at [515, 88] on link "Home" at bounding box center [514, 92] width 62 height 38
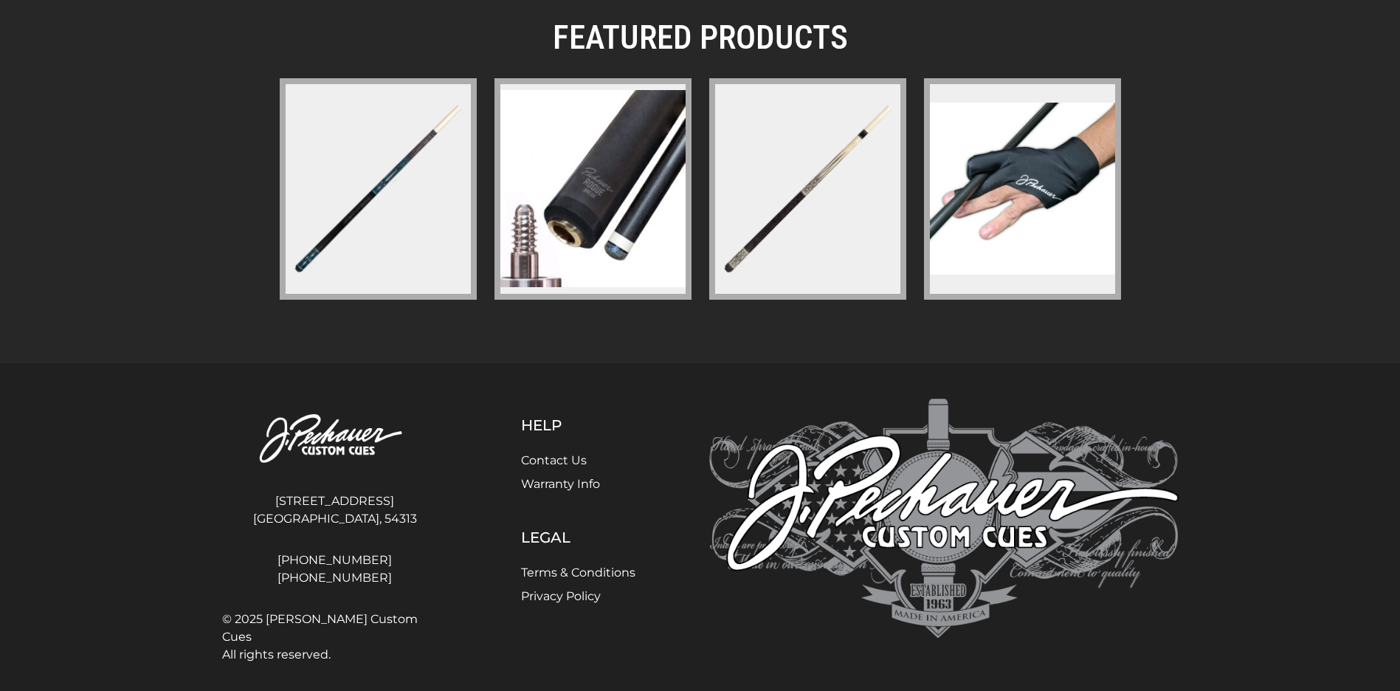
scroll to position [2121, 0]
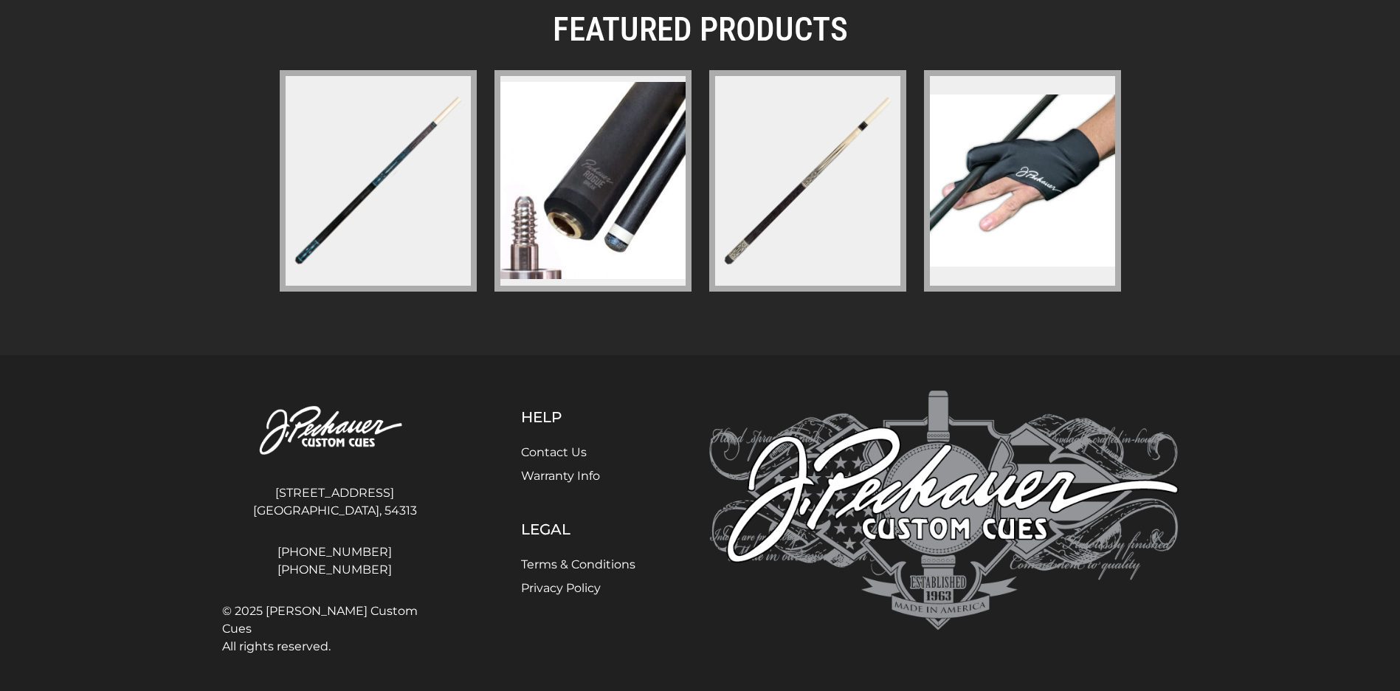
scroll to position [2121, 0]
